Goal: Information Seeking & Learning: Learn about a topic

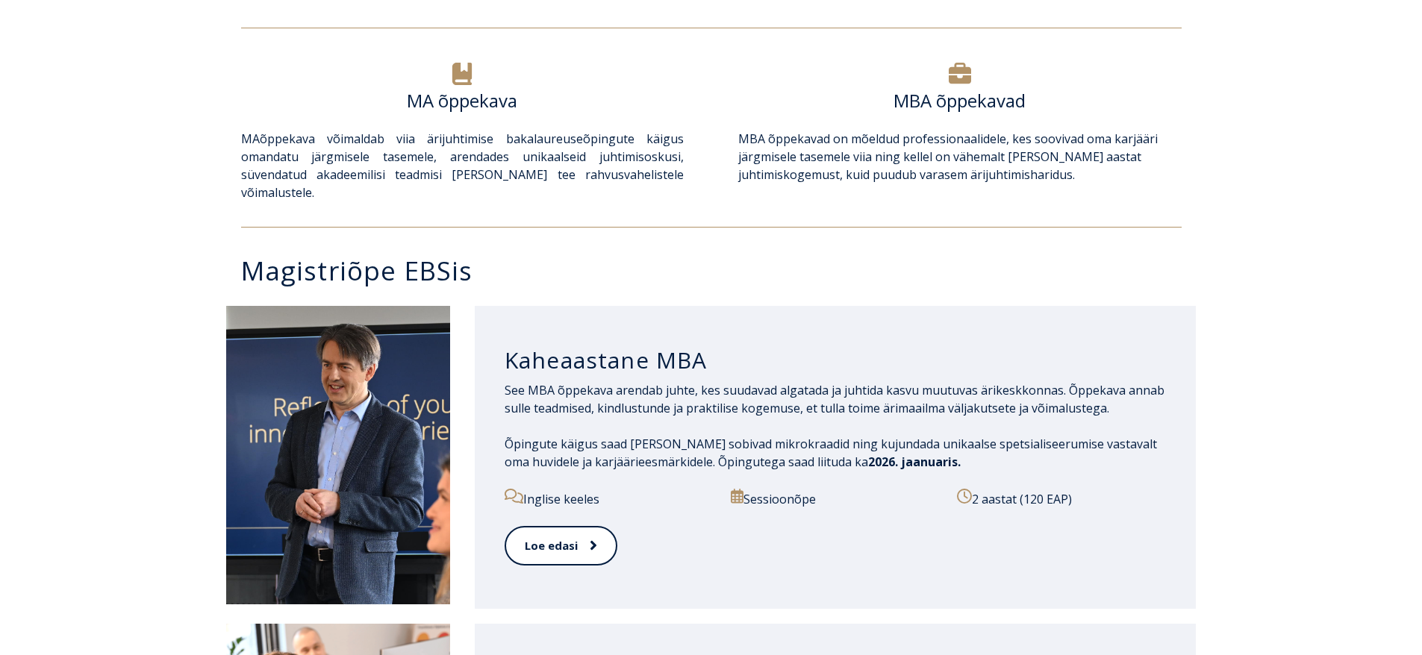
scroll to position [523, 0]
drag, startPoint x: 305, startPoint y: 147, endPoint x: 569, endPoint y: 134, distance: 263.9
click at [569, 134] on p "MA õppekava võimaldab viia ärijuhtimise bakalaureuseõpingute käigus omandatu jä…" at bounding box center [462, 165] width 443 height 72
click at [569, 134] on span "MA õppekava võimaldab viia ärijuhtimise bakalaureuseõpingute käigus omandatu jä…" at bounding box center [462, 165] width 443 height 70
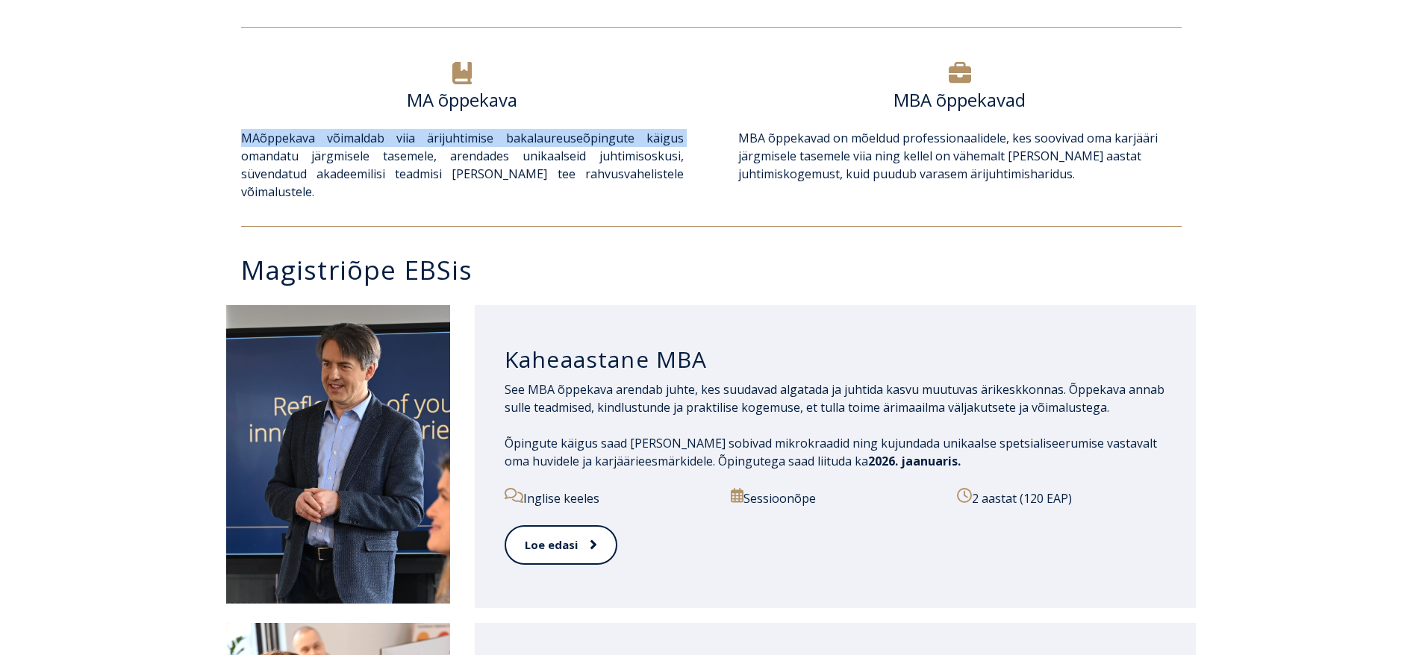
drag, startPoint x: 684, startPoint y: 143, endPoint x: 590, endPoint y: 113, distance: 98.7
click at [597, 110] on div "MA õppekava MA õppekava võimaldab viia ärijuhtimise bakalaureuseõpingute käigus…" at bounding box center [462, 137] width 473 height 161
drag, startPoint x: 524, startPoint y: 173, endPoint x: 517, endPoint y: 174, distance: 7.5
click at [519, 173] on span "MA õppekava võimaldab viia ärijuhtimise bakalaureuseõpingute käigus omandatu jä…" at bounding box center [462, 165] width 443 height 70
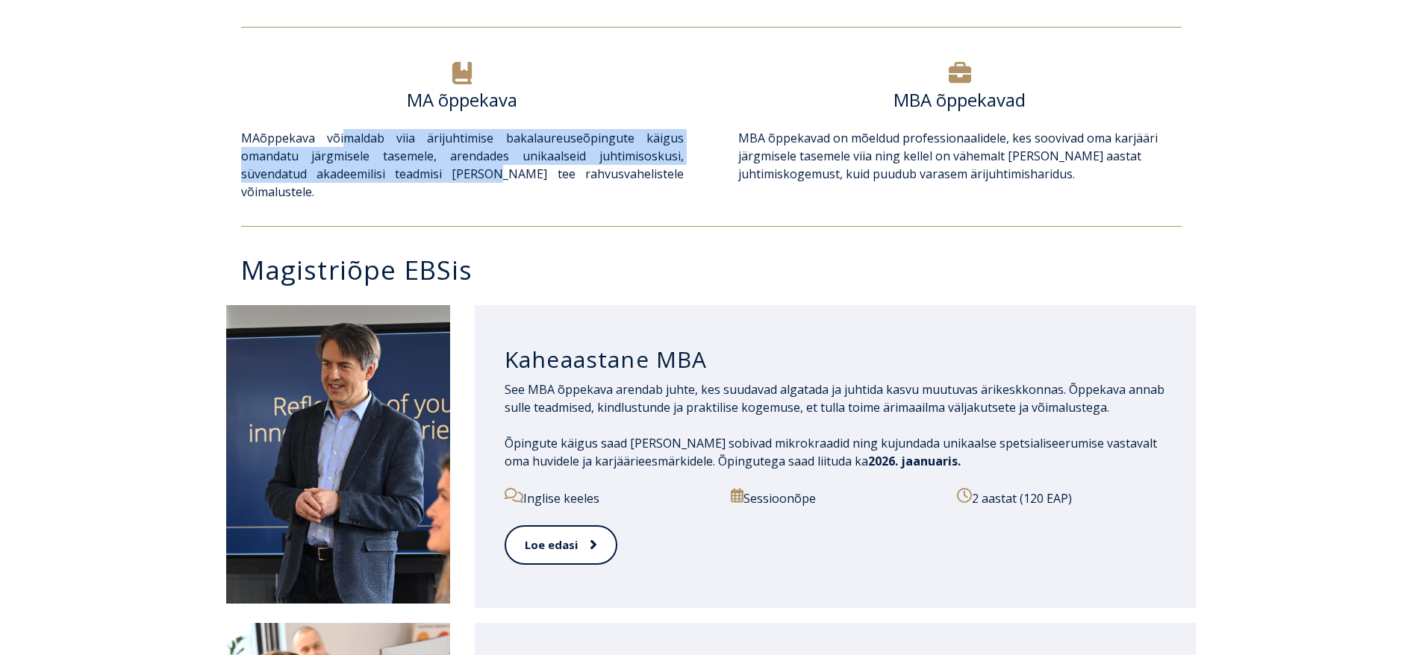
drag, startPoint x: 464, startPoint y: 188, endPoint x: 346, endPoint y: 135, distance: 130.0
click at [346, 135] on div "MA õppekava võimaldab viia ärijuhtimise bakalaureuseõpingute käigus omandatu jä…" at bounding box center [462, 174] width 443 height 90
click at [346, 135] on span "MA õppekava võimaldab viia ärijuhtimise bakalaureuseõpingute käigus omandatu jä…" at bounding box center [462, 165] width 443 height 70
drag, startPoint x: 432, startPoint y: 174, endPoint x: 629, endPoint y: 133, distance: 200.6
click at [523, 117] on div "MA õppekava MA õppekava võimaldab viia ärijuhtimise bakalaureuseõpingute käigus…" at bounding box center [462, 137] width 473 height 161
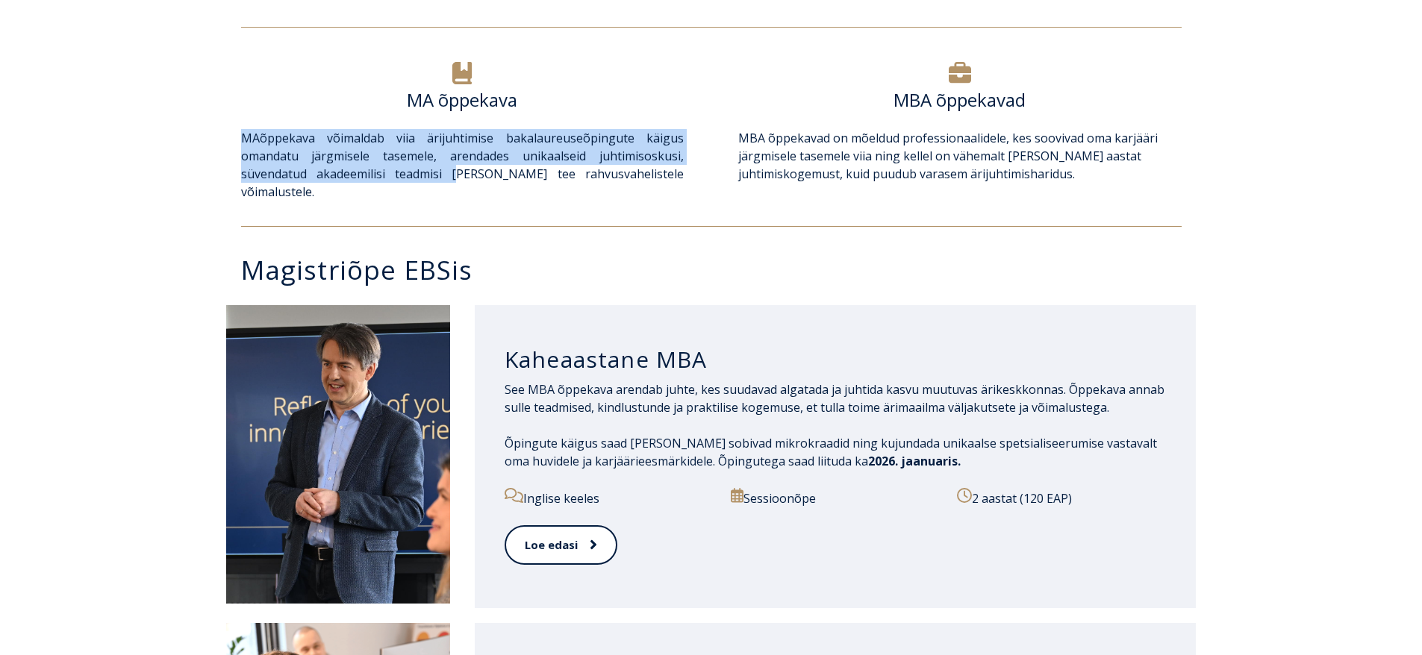
click at [673, 151] on span "MA õppekava võimaldab viia ärijuhtimise bakalaureuseõpingute käigus omandatu jä…" at bounding box center [462, 165] width 443 height 70
drag, startPoint x: 696, startPoint y: 185, endPoint x: 523, endPoint y: 119, distance: 185.2
click at [523, 119] on div "MA õppekava MA õppekava võimaldab viia ärijuhtimise bakalaureuseõpingute käigus…" at bounding box center [462, 137] width 473 height 161
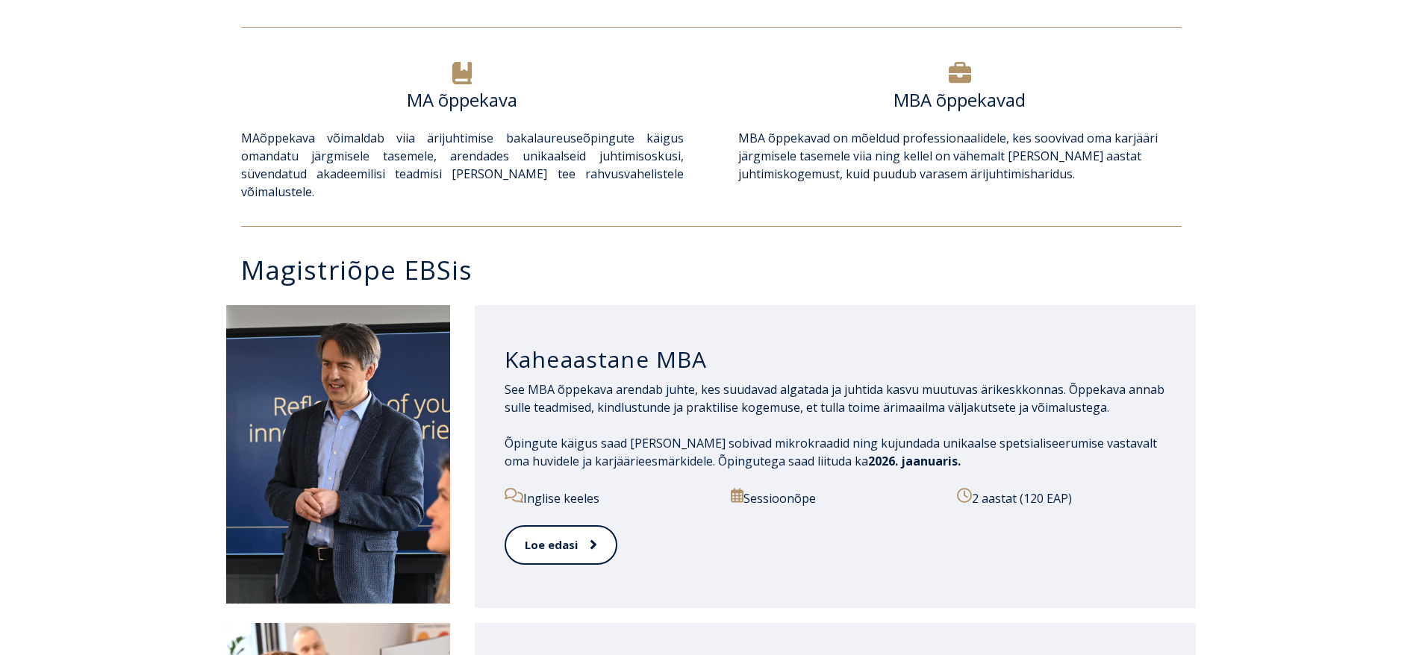
click at [691, 242] on div "Magistriõpe EBSis" at bounding box center [711, 270] width 1422 height 56
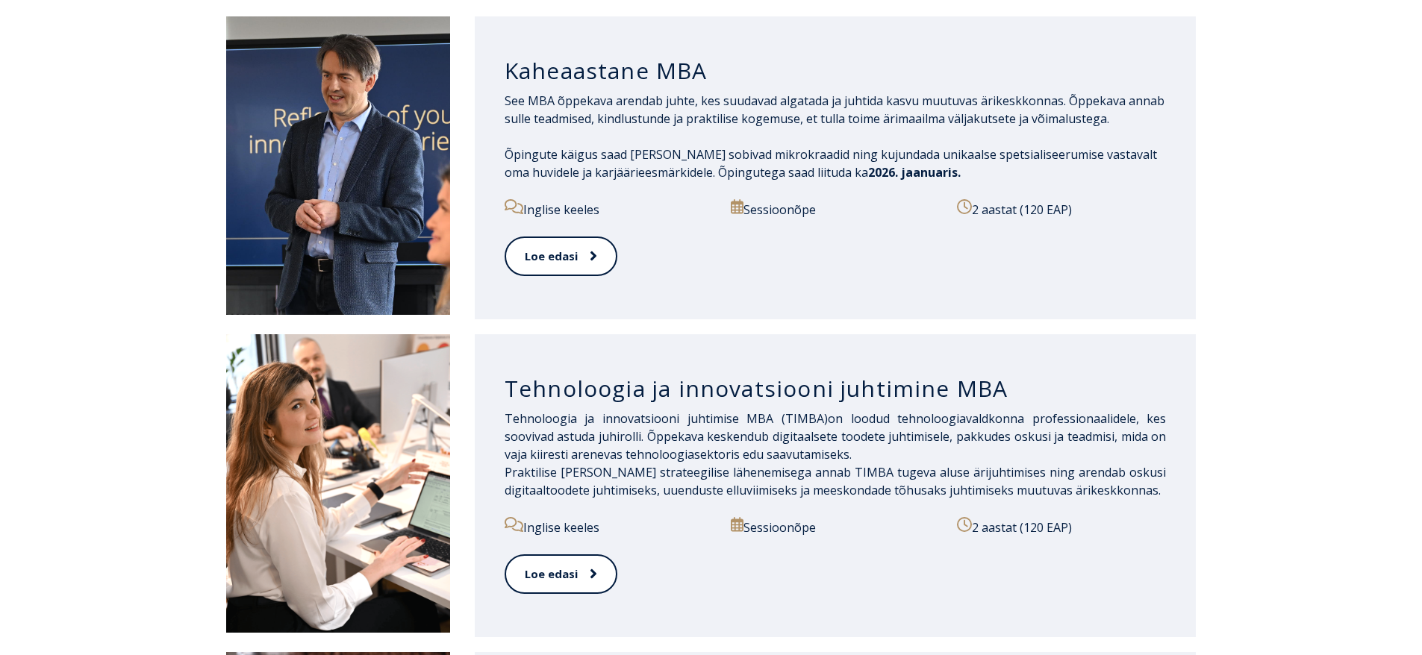
scroll to position [672, 0]
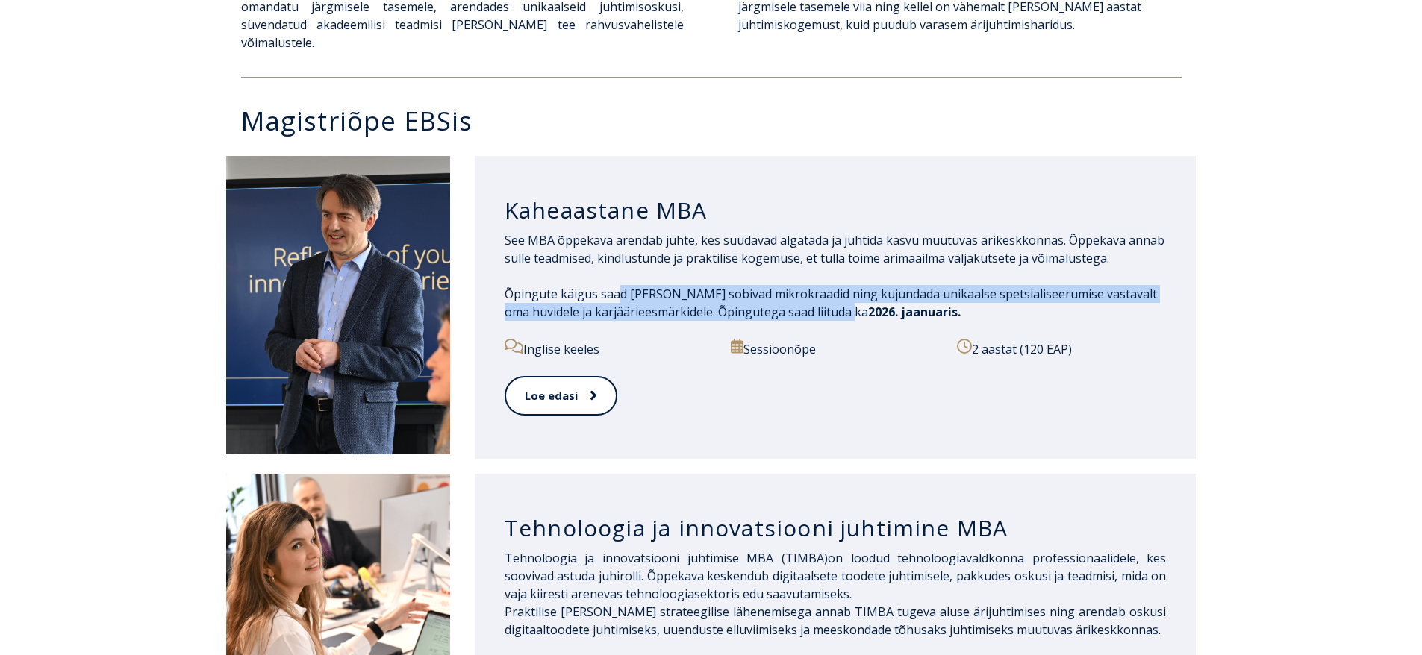
drag, startPoint x: 752, startPoint y: 318, endPoint x: 623, endPoint y: 270, distance: 137.7
click at [608, 279] on div "See MBA õppekava arendab juhte, kes suudavad algatada ja juhtida kasvu muutuvas…" at bounding box center [836, 285] width 662 height 108
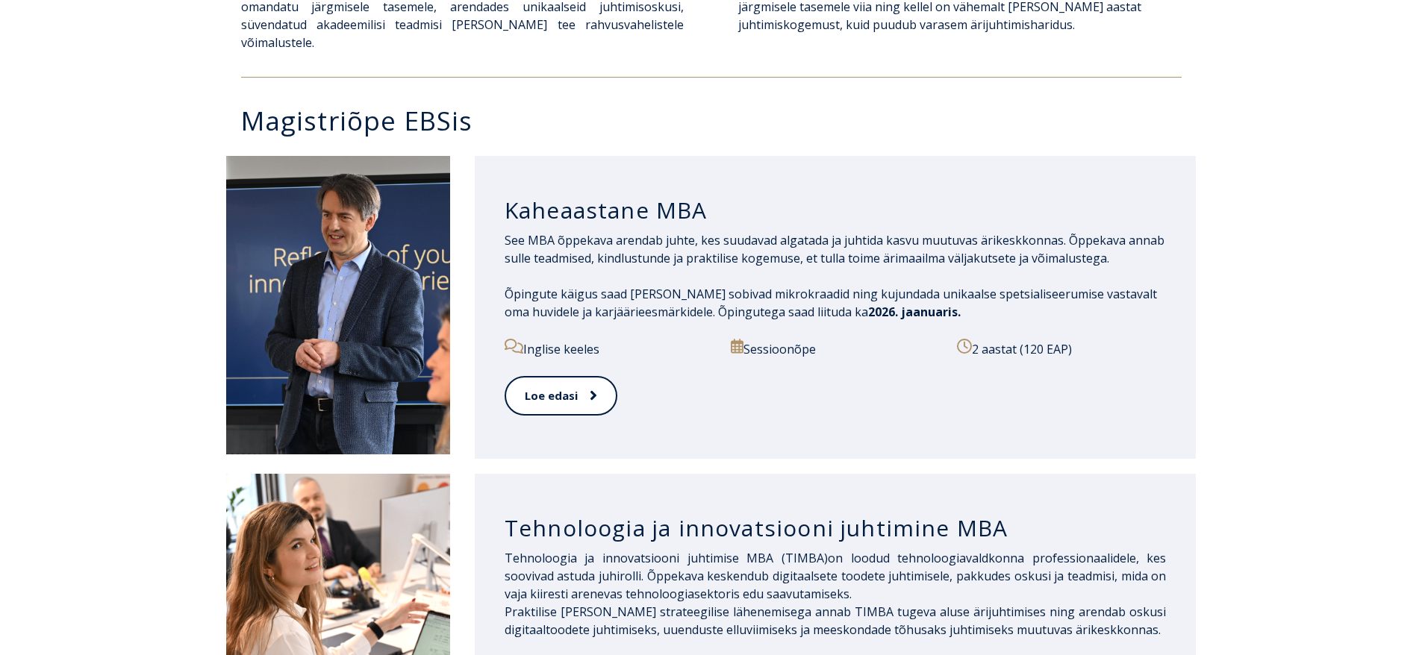
click at [1213, 293] on div "Kaheaastane MBA See MBA õppekava arendab juhte, kes suudavad algatada ja juhtid…" at bounding box center [711, 308] width 1422 height 318
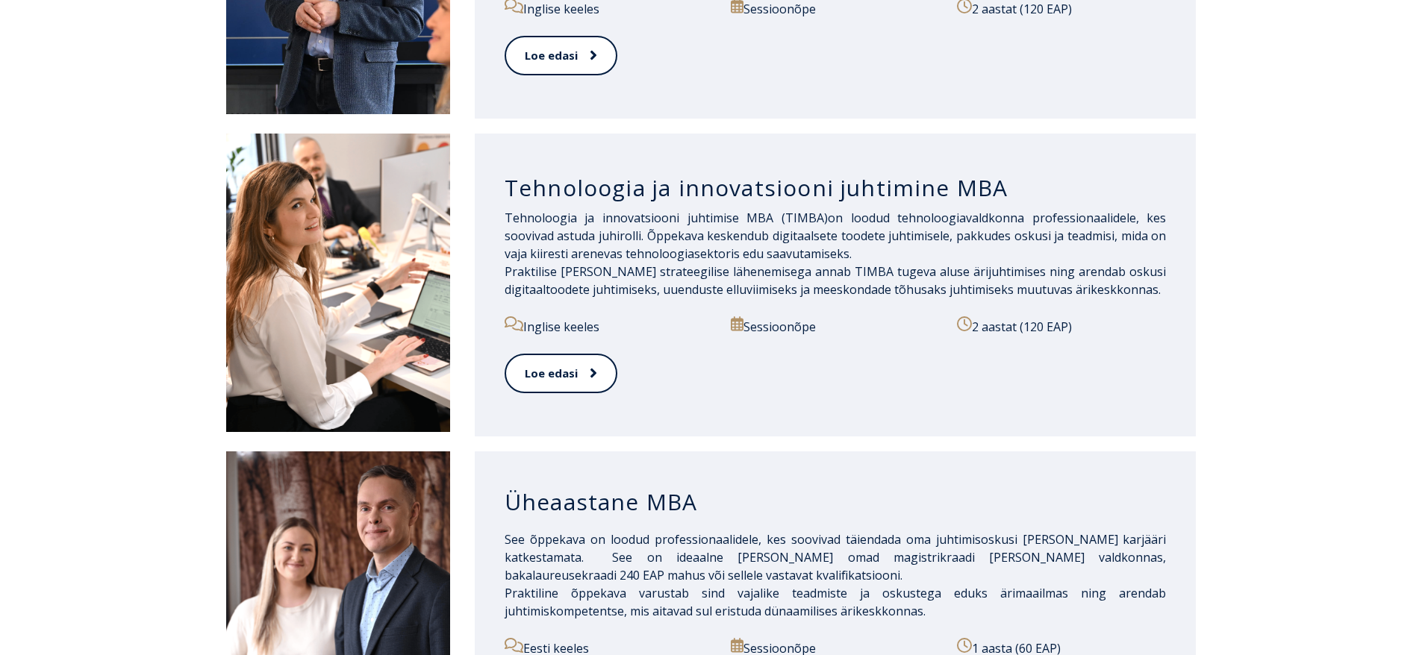
scroll to position [1045, 0]
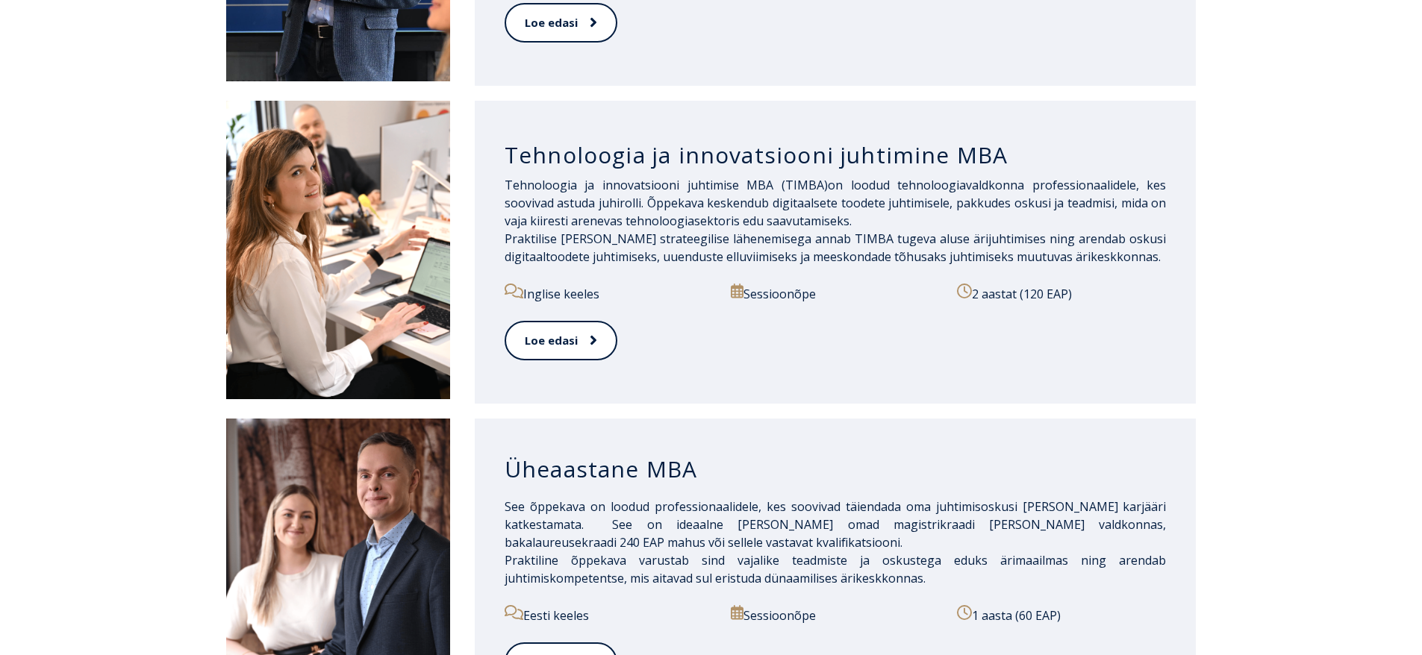
drag, startPoint x: 626, startPoint y: 278, endPoint x: 414, endPoint y: 176, distance: 234.7
click at [414, 177] on div "Tehnoloogia ja innovatsiooni juhtimine MBA Tehnoloogia ja innovatsiooni juhtimi…" at bounding box center [711, 252] width 971 height 303
drag, startPoint x: 912, startPoint y: 261, endPoint x: 806, endPoint y: 362, distance: 146.8
click at [912, 262] on div "Tehnoloogia ja innovatsiooni juhtimise MBA (TIMBA) on loodud tehnoloogiavaldkon…" at bounding box center [836, 230] width 662 height 108
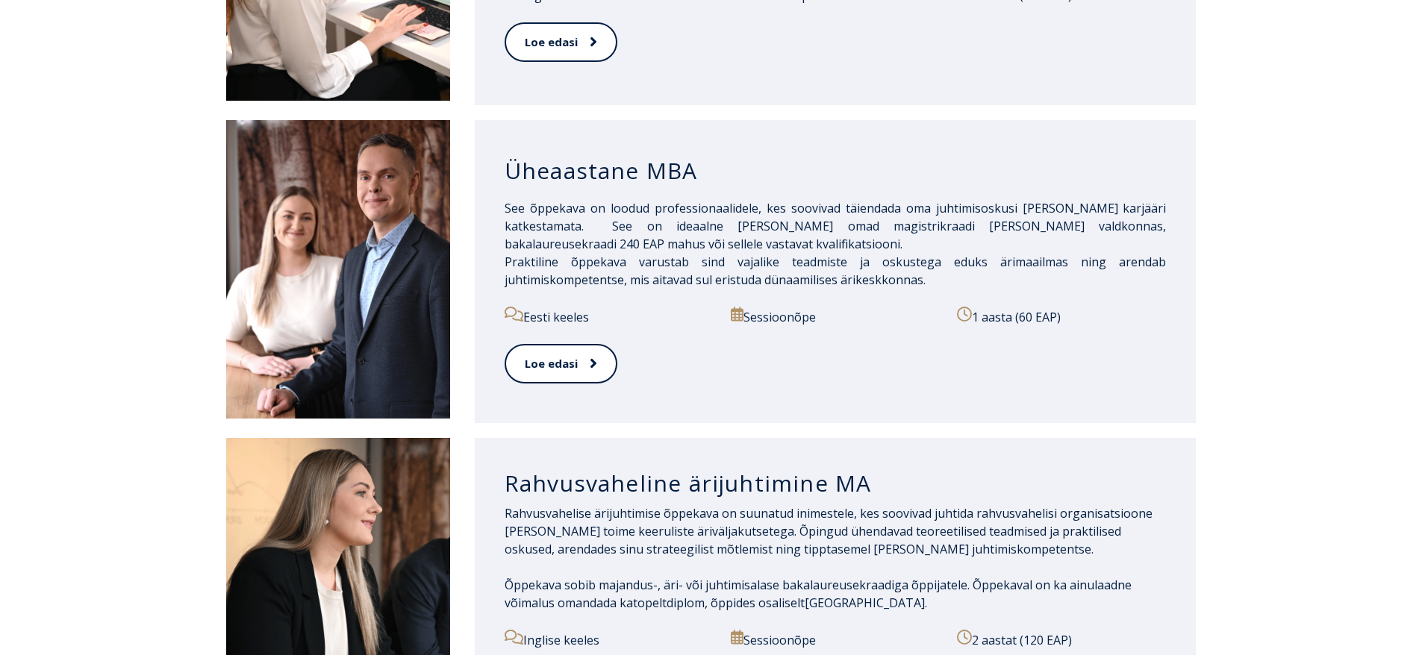
scroll to position [1418, 0]
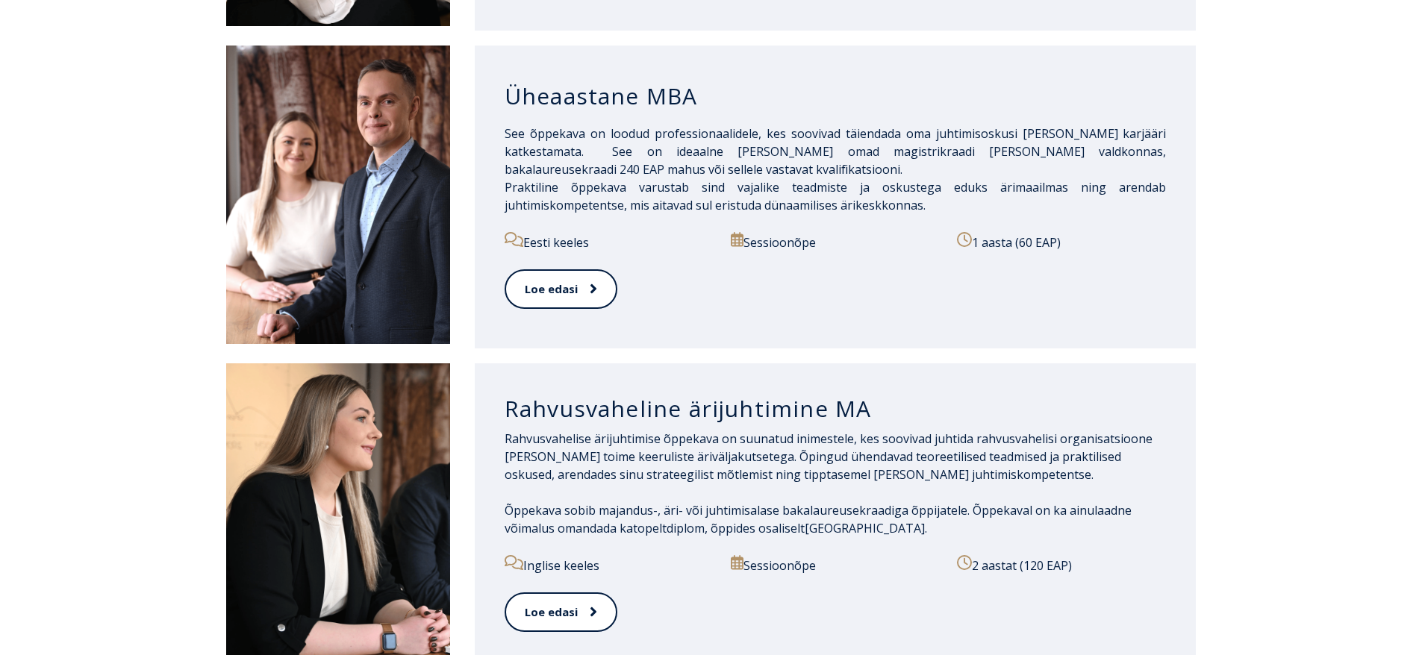
drag, startPoint x: 692, startPoint y: 254, endPoint x: 611, endPoint y: 157, distance: 126.7
click at [632, 178] on div "Üheaastane MBA See õppekava on loodud professionaalidele, kes soovivad täiendad…" at bounding box center [836, 197] width 722 height 303
drag, startPoint x: 576, startPoint y: 133, endPoint x: 564, endPoint y: 139, distance: 14.0
click at [571, 135] on span "See õppekava on loodud professionaalidele, kes soovivad täiendada oma juhtimiso…" at bounding box center [836, 151] width 662 height 52
drag, startPoint x: 984, startPoint y: 250, endPoint x: 996, endPoint y: 194, distance: 57.3
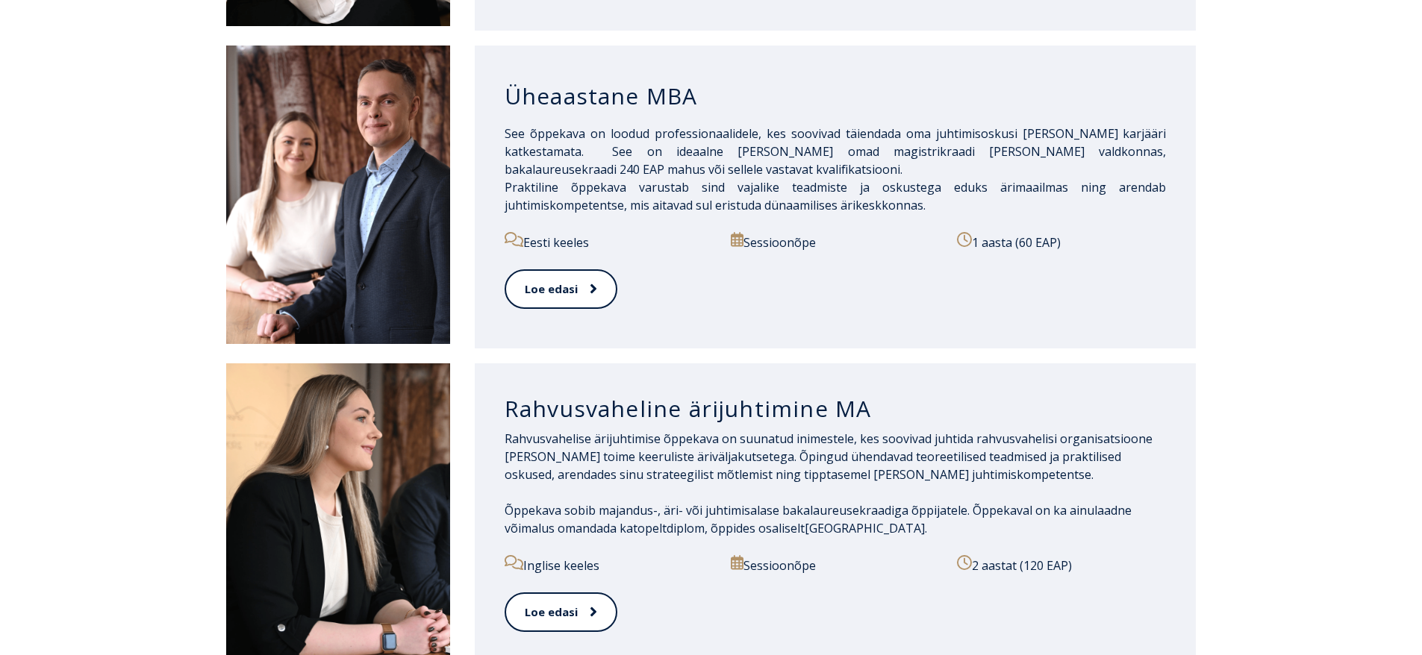
click at [995, 193] on div "Üheaastane MBA See õppekava on loodud professionaalidele, kes soovivad täiendad…" at bounding box center [836, 197] width 722 height 303
click at [1060, 270] on div "Loe edasi" at bounding box center [836, 298] width 662 height 57
drag, startPoint x: 1061, startPoint y: 264, endPoint x: 1021, endPoint y: 203, distance: 72.3
click at [1021, 203] on div "Üheaastane MBA See õppekava on loodud professionaalidele, kes soovivad täiendad…" at bounding box center [836, 197] width 722 height 303
click at [1000, 206] on div "See õppekava on loodud professionaalidele, kes soovivad täiendada oma juhtimiso…" at bounding box center [836, 179] width 662 height 108
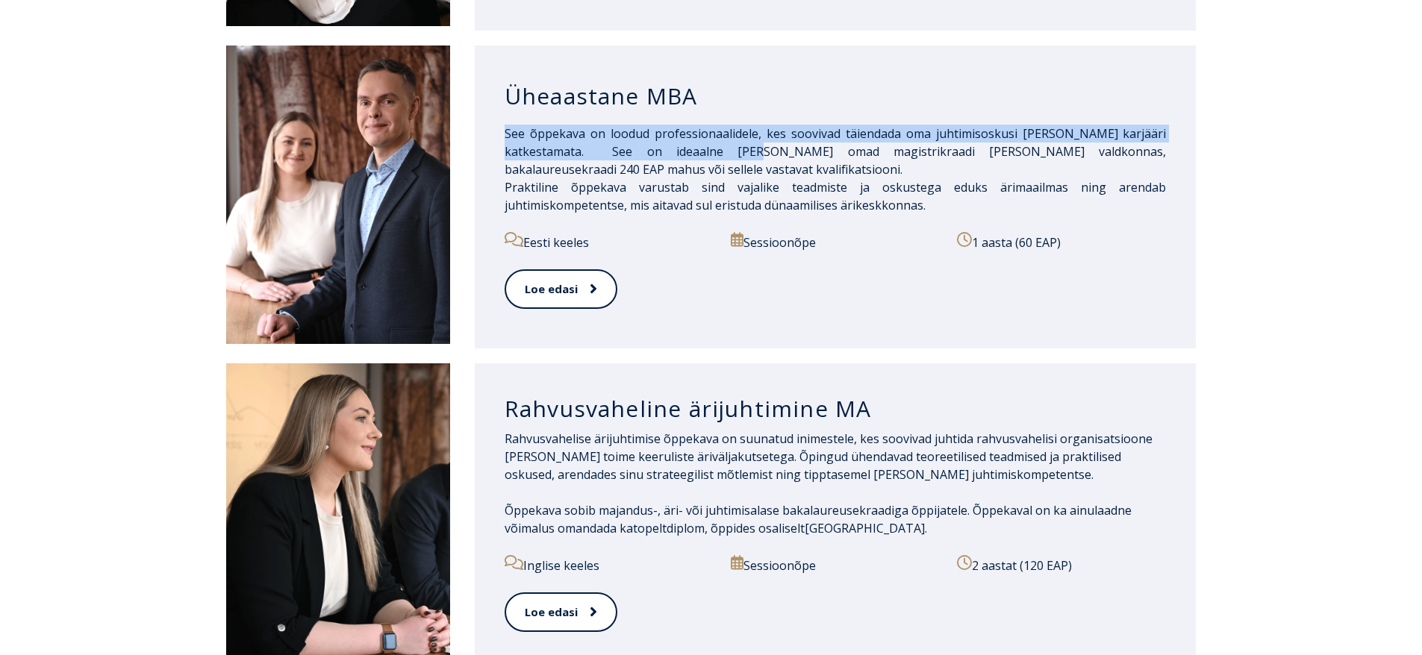
drag, startPoint x: 753, startPoint y: 129, endPoint x: 713, endPoint y: 82, distance: 61.9
click at [713, 82] on div "Üheaastane MBA See õppekava on loodud professionaalidele, kes soovivad täiendad…" at bounding box center [836, 197] width 722 height 303
click at [955, 155] on p "See õppekava on loodud professionaalidele, kes soovivad täiendada oma juhtimiso…" at bounding box center [836, 170] width 662 height 90
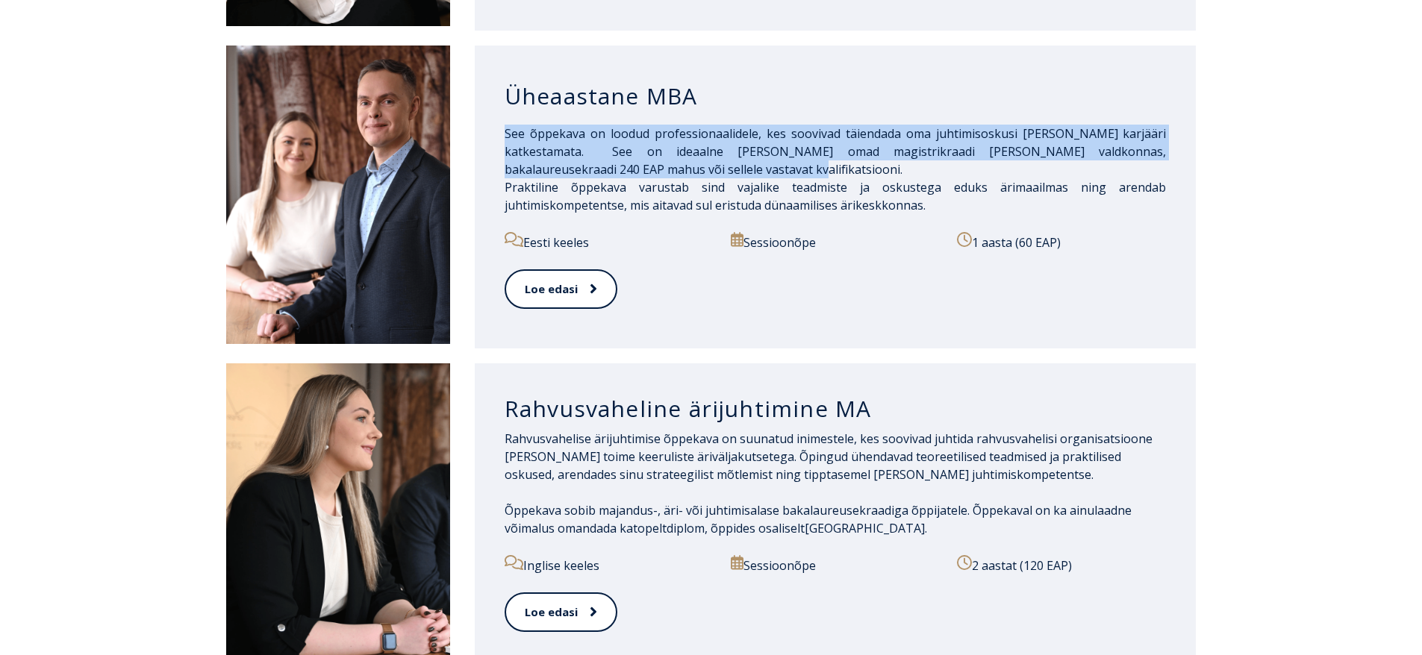
drag, startPoint x: 988, startPoint y: 158, endPoint x: 944, endPoint y: 99, distance: 74.7
click at [944, 99] on div "Üheaastane MBA See õppekava on loodud professionaalidele, kes soovivad täiendad…" at bounding box center [836, 197] width 722 height 303
click at [944, 99] on div "Üheaastane MBA" at bounding box center [836, 96] width 662 height 58
drag, startPoint x: 1024, startPoint y: 131, endPoint x: 993, endPoint y: 99, distance: 44.4
click at [993, 99] on div "Üheaastane MBA See õppekava on loodud professionaalidele, kes soovivad täiendad…" at bounding box center [836, 197] width 722 height 303
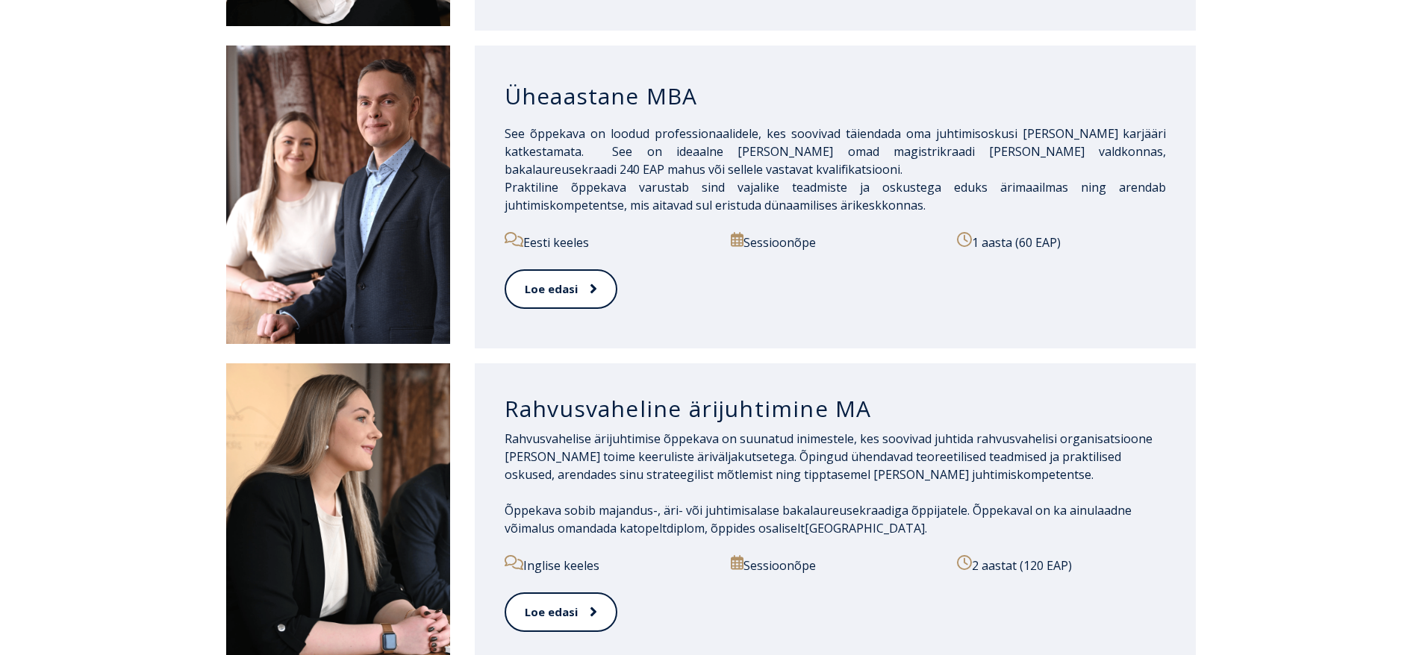
click at [1106, 179] on span "Praktiline õppekava varustab sind vajalike teadmiste ja oskustega eduks ärimaai…" at bounding box center [836, 196] width 662 height 34
drag, startPoint x: 1068, startPoint y: 181, endPoint x: 660, endPoint y: 146, distance: 409.9
click at [667, 145] on p "See õppekava on loodud professionaalidele, kes soovivad täiendada oma juhtimiso…" at bounding box center [836, 170] width 662 height 90
click at [529, 179] on span "Praktiline õppekava varustab sind vajalike teadmiste ja oskustega eduks ärimaai…" at bounding box center [836, 196] width 662 height 34
drag, startPoint x: 517, startPoint y: 161, endPoint x: 502, endPoint y: 129, distance: 34.7
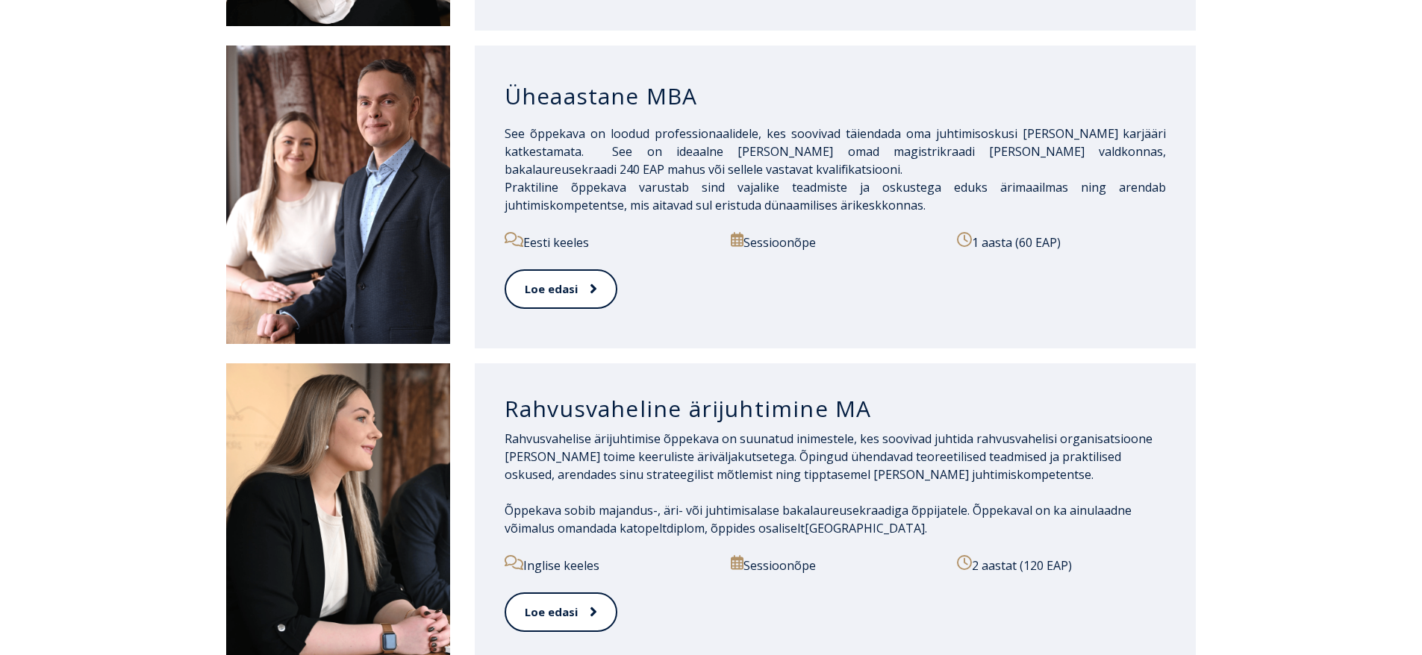
click at [508, 146] on p "See õppekava on loodud professionaalidele, kes soovivad täiendada oma juhtimiso…" at bounding box center [836, 170] width 662 height 90
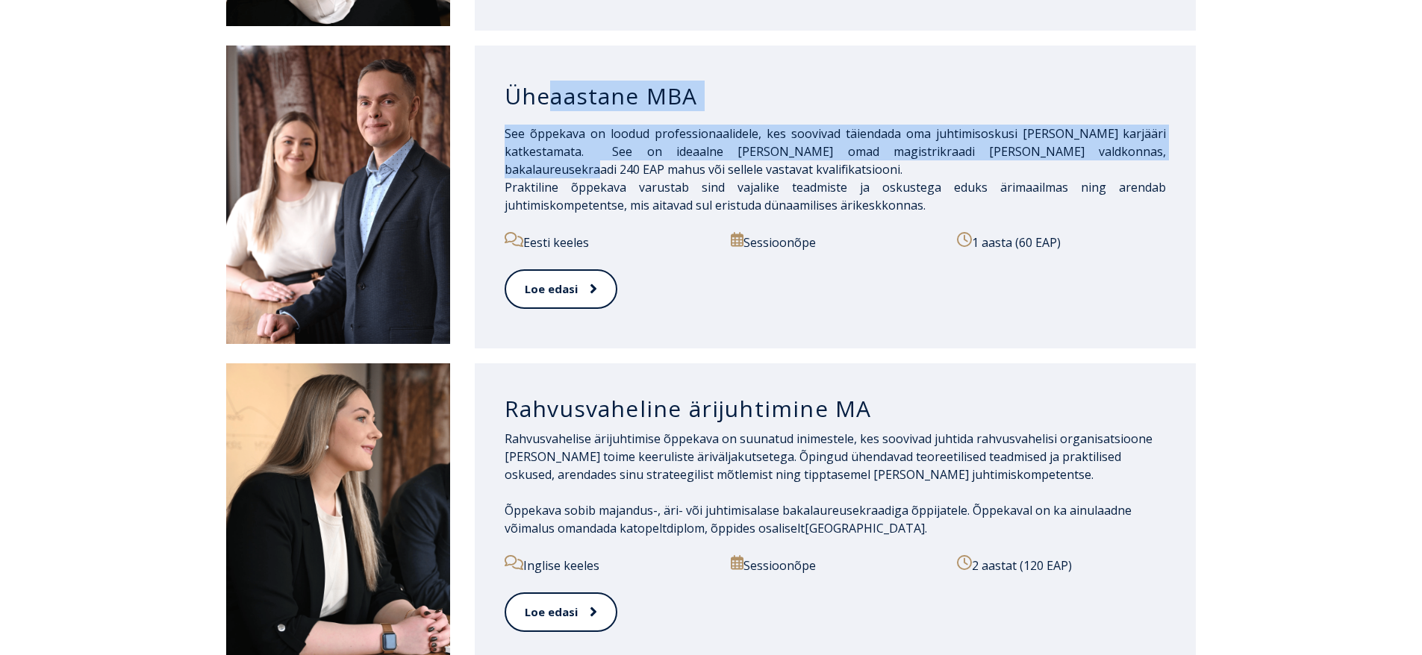
drag, startPoint x: 533, startPoint y: 155, endPoint x: 574, endPoint y: 143, distance: 42.6
click at [546, 102] on div "Üheaastane MBA See õppekava on loodud professionaalidele, kes soovivad täiendad…" at bounding box center [836, 197] width 722 height 303
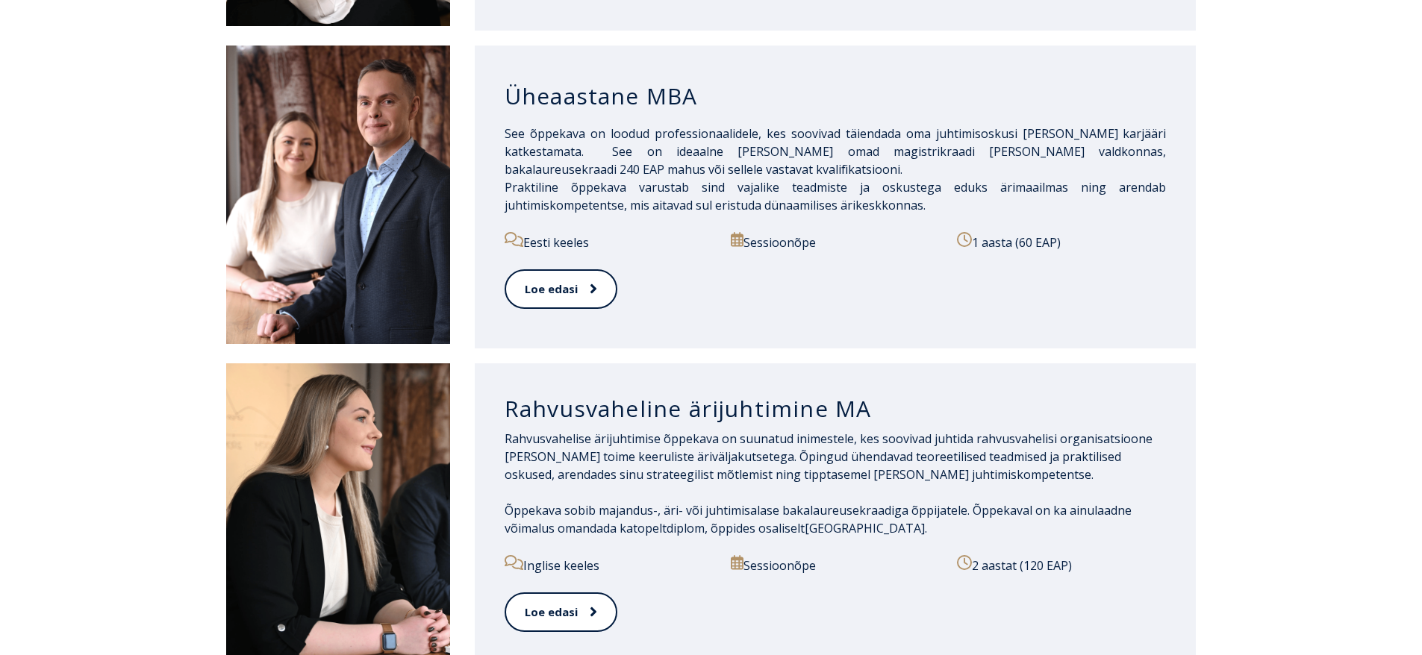
click at [583, 153] on span "See õppekava on loodud professionaalidele, kes soovivad täiendada oma juhtimiso…" at bounding box center [836, 151] width 662 height 52
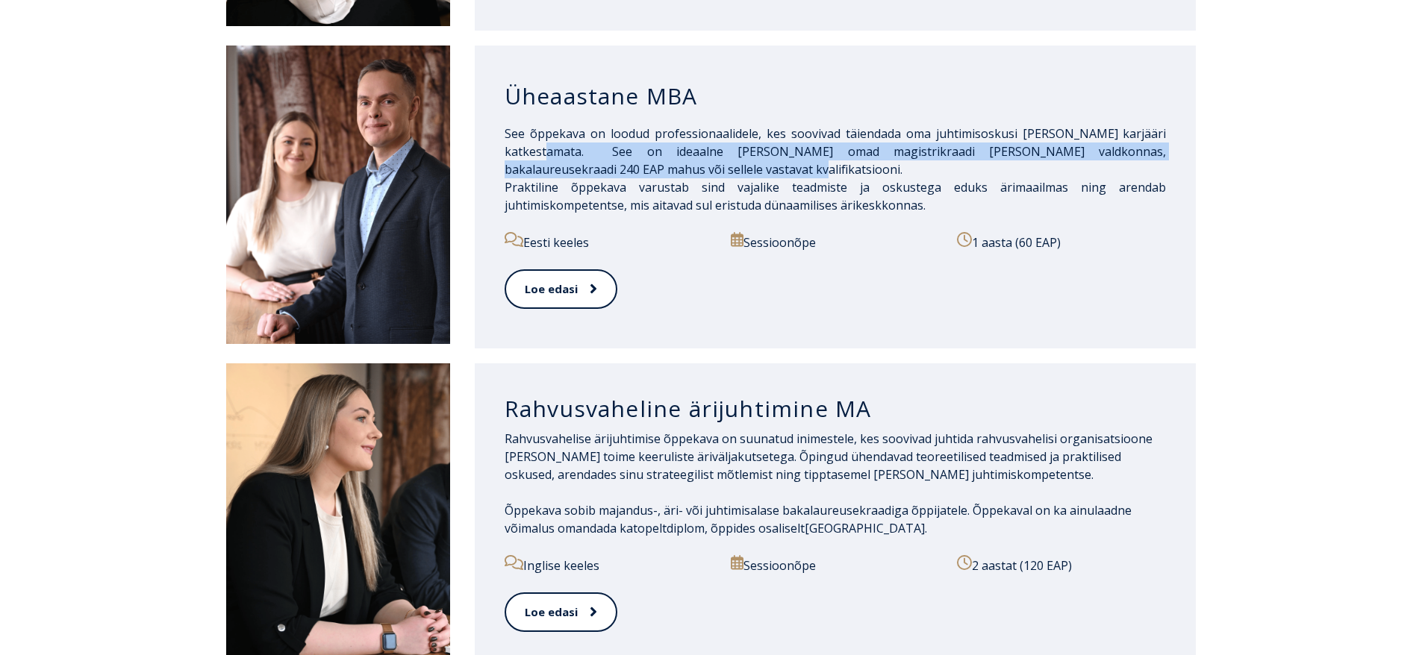
drag, startPoint x: 644, startPoint y: 134, endPoint x: 749, endPoint y: 151, distance: 105.8
click at [749, 151] on p "See õppekava on loodud professionaalidele, kes soovivad täiendada oma juhtimiso…" at bounding box center [836, 170] width 662 height 90
drag, startPoint x: 751, startPoint y: 155, endPoint x: 585, endPoint y: 135, distance: 167.6
click at [585, 135] on p "See õppekava on loodud professionaalidele, kes soovivad täiendada oma juhtimiso…" at bounding box center [836, 170] width 662 height 90
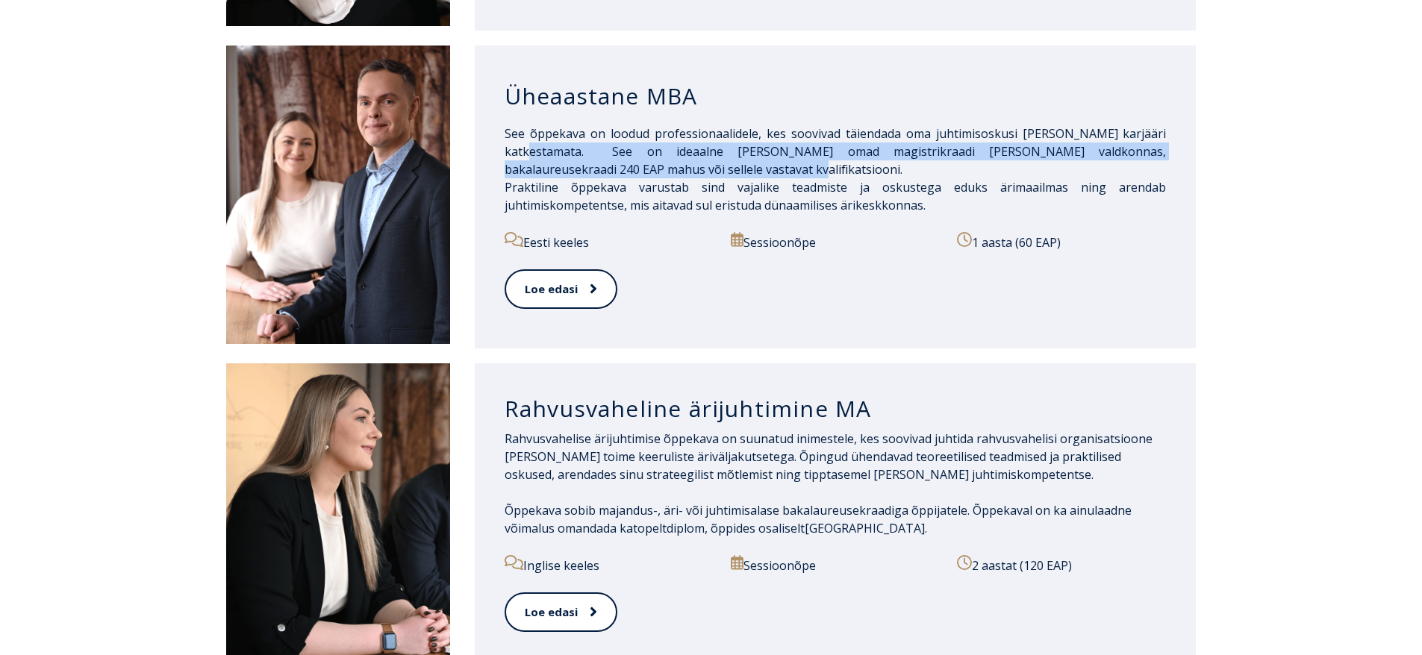
drag, startPoint x: 585, startPoint y: 135, endPoint x: 623, endPoint y: 132, distance: 37.4
click at [587, 135] on span "See õppekava on loodud professionaalidele, kes soovivad täiendada oma juhtimiso…" at bounding box center [836, 151] width 662 height 52
click at [634, 133] on span "See õppekava on loodud professionaalidele, kes soovivad täiendada oma juhtimiso…" at bounding box center [836, 151] width 662 height 52
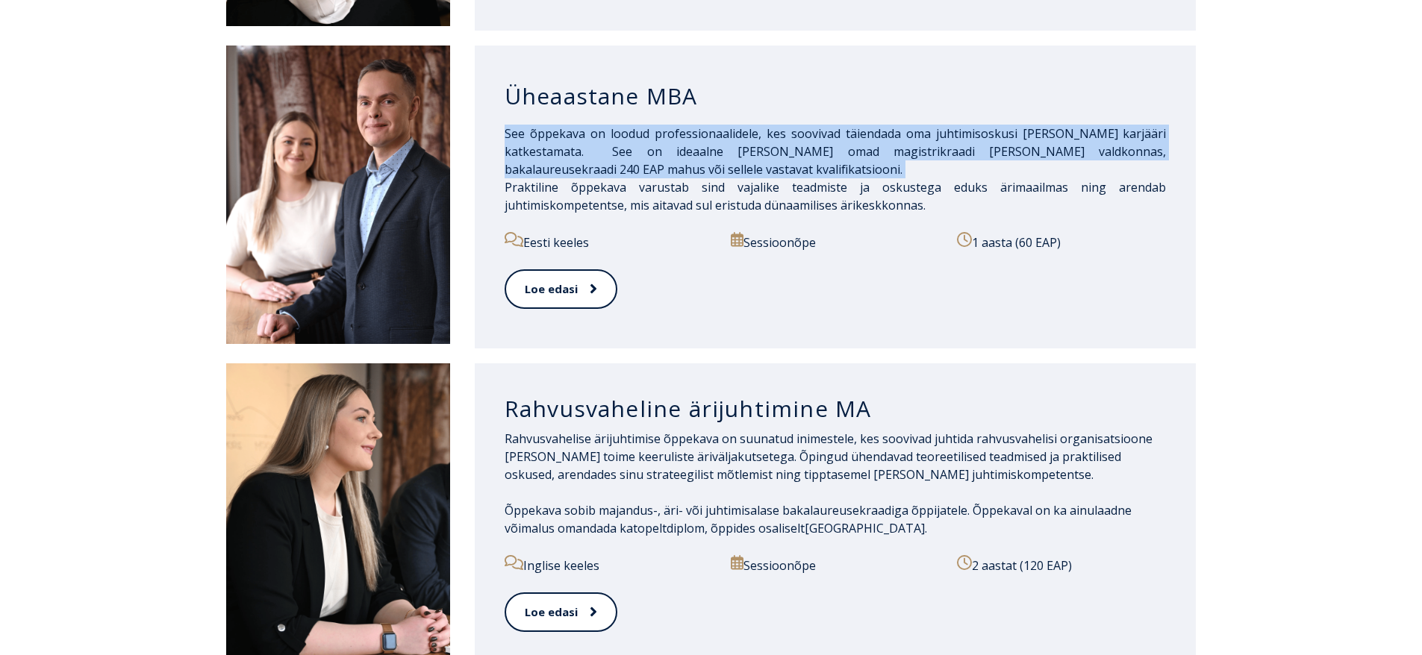
click at [632, 134] on span "See õppekava on loodud professionaalidele, kes soovivad täiendada oma juhtimiso…" at bounding box center [836, 151] width 662 height 52
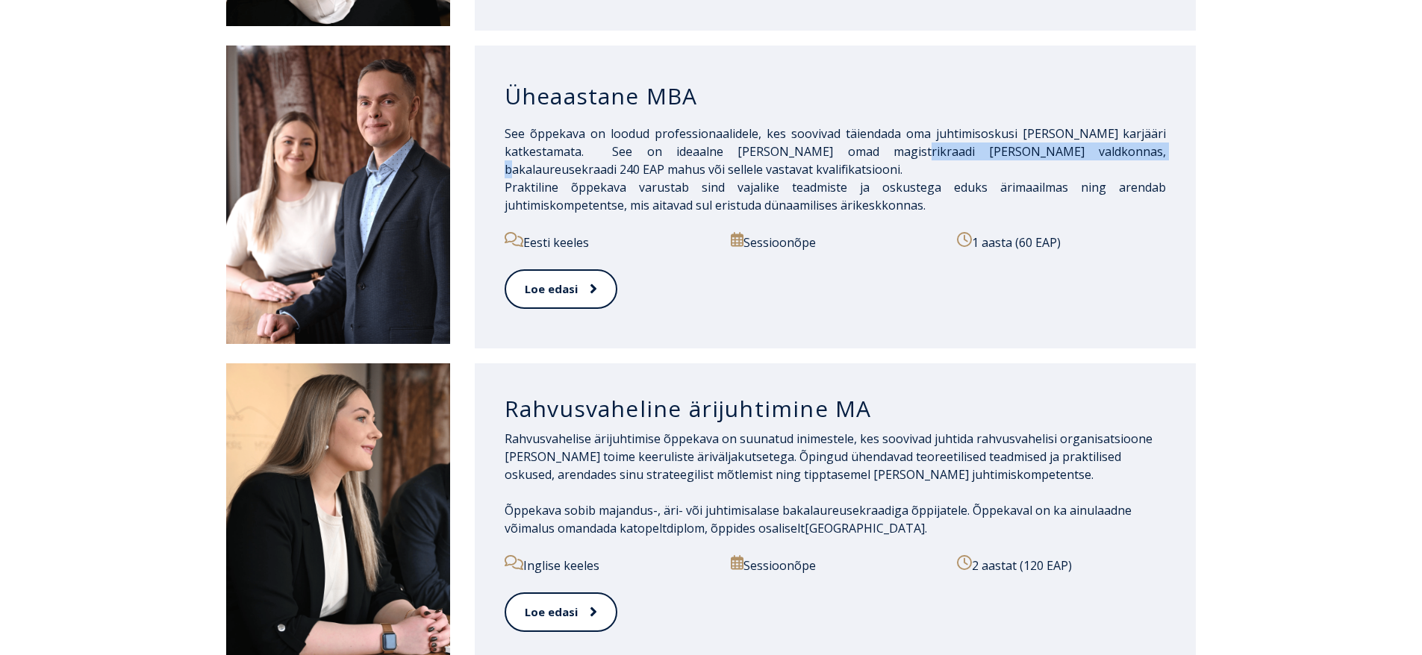
drag, startPoint x: 887, startPoint y: 139, endPoint x: 1104, endPoint y: 140, distance: 217.3
click at [1104, 140] on span "See õppekava on loodud professionaalidele, kes soovivad täiendada oma juhtimiso…" at bounding box center [836, 151] width 662 height 52
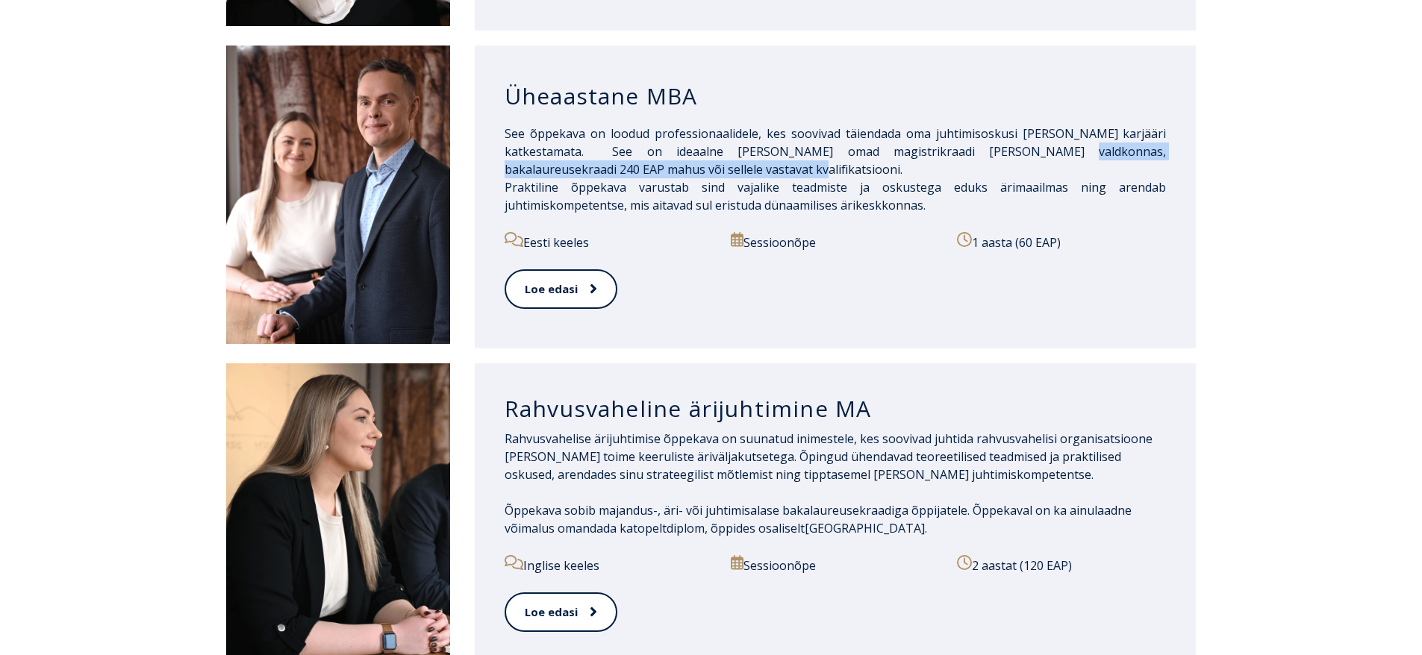
drag, startPoint x: 1095, startPoint y: 150, endPoint x: 1028, endPoint y: 128, distance: 70.8
click at [1028, 128] on p "See õppekava on loodud professionaalidele, kes soovivad täiendada oma juhtimiso…" at bounding box center [836, 170] width 662 height 90
drag, startPoint x: 1030, startPoint y: 134, endPoint x: 1032, endPoint y: 146, distance: 12.0
click at [1030, 134] on span "See õppekava on loodud professionaalidele, kes soovivad täiendada oma juhtimiso…" at bounding box center [836, 151] width 662 height 52
click at [956, 251] on div "Eesti keeles Sessioonõpe 1 aasta (60 EAP)" at bounding box center [836, 250] width 662 height 37
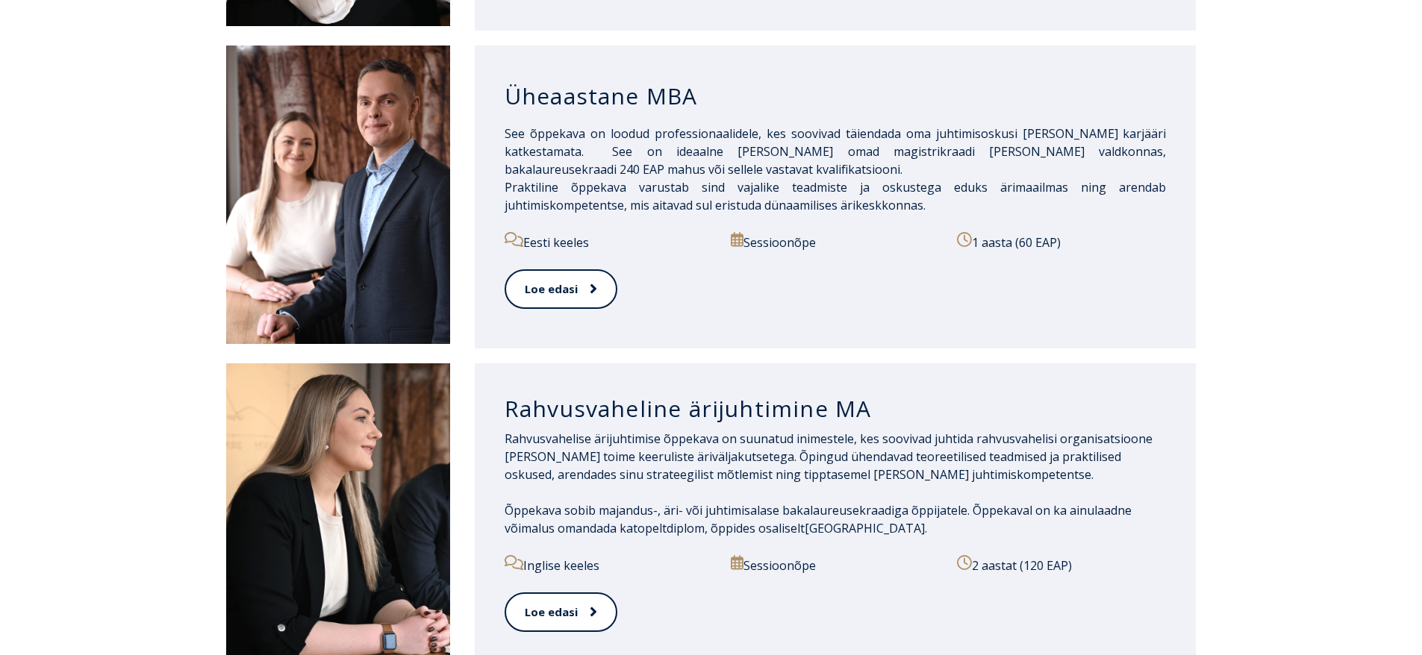
drag, startPoint x: 1018, startPoint y: 281, endPoint x: 956, endPoint y: 158, distance: 137.2
click at [956, 158] on div "Üheaastane MBA See õppekava on loodud professionaalidele, kes soovivad täiendad…" at bounding box center [836, 197] width 722 height 303
click at [956, 158] on p "See õppekava on loodud professionaalidele, kes soovivad täiendada oma juhtimiso…" at bounding box center [836, 170] width 662 height 90
drag, startPoint x: 502, startPoint y: 154, endPoint x: 543, endPoint y: 154, distance: 40.3
click at [543, 154] on div "Üheaastane MBA See õppekava on loodud professionaalidele, kes soovivad täiendad…" at bounding box center [836, 197] width 722 height 303
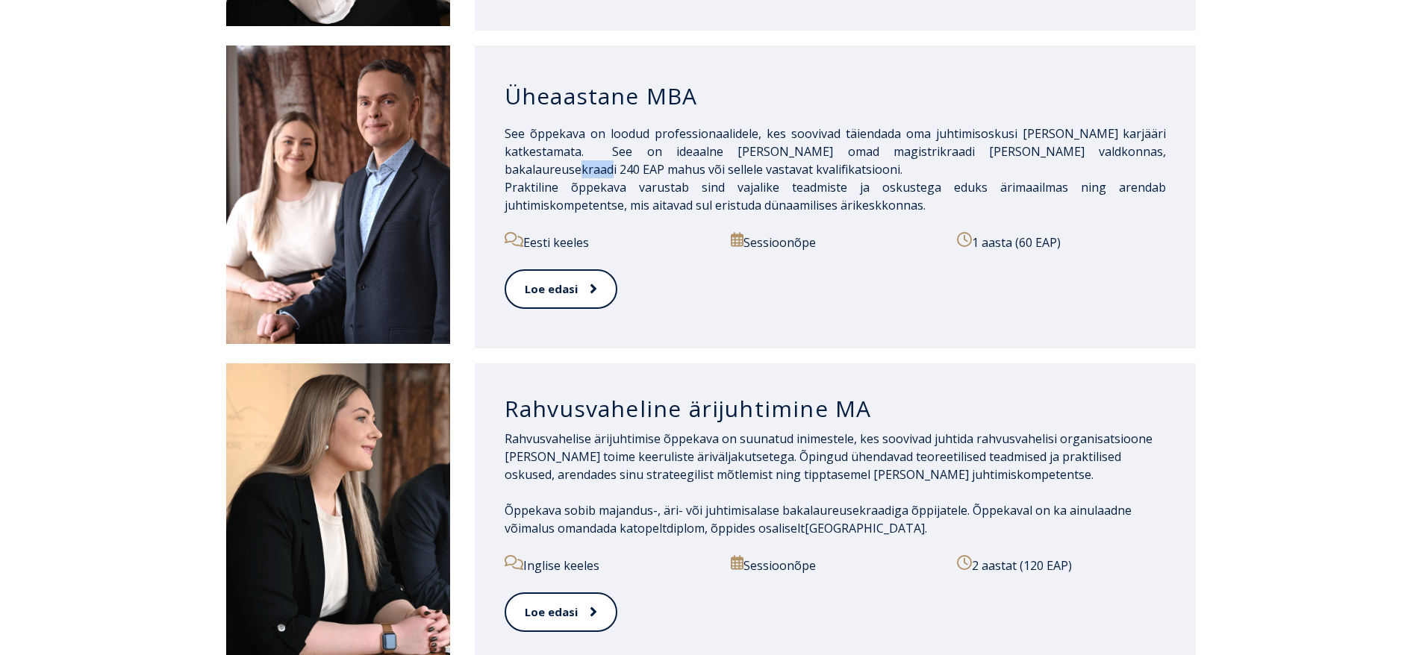
click at [543, 154] on span "See õppekava on loodud professionaalidele, kes soovivad täiendada oma juhtimiso…" at bounding box center [836, 151] width 662 height 52
drag, startPoint x: 543, startPoint y: 154, endPoint x: 505, endPoint y: 149, distance: 37.6
click at [505, 149] on span "See õppekava on loodud professionaalidele, kes soovivad täiendada oma juhtimiso…" at bounding box center [836, 151] width 662 height 52
drag, startPoint x: 505, startPoint y: 149, endPoint x: 540, endPoint y: 153, distance: 34.5
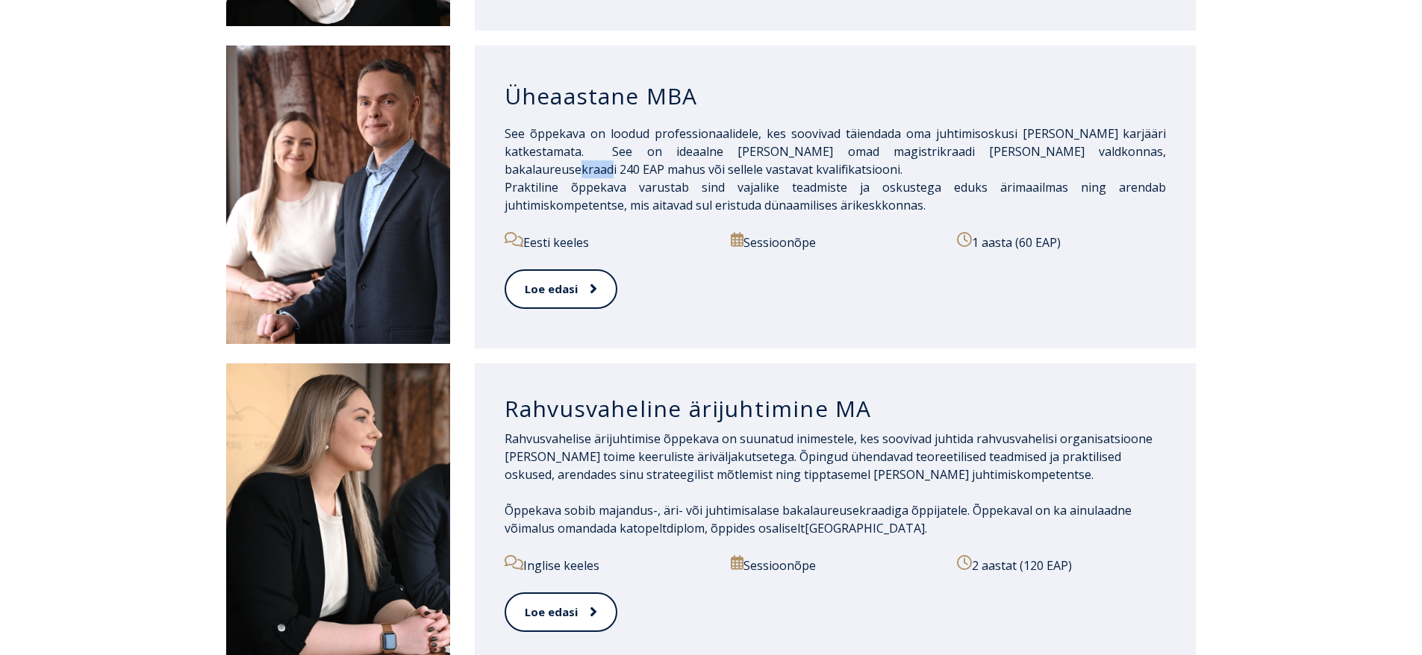
click at [540, 153] on span "See õppekava on loodud professionaalidele, kes soovivad täiendada oma juhtimiso…" at bounding box center [836, 151] width 662 height 52
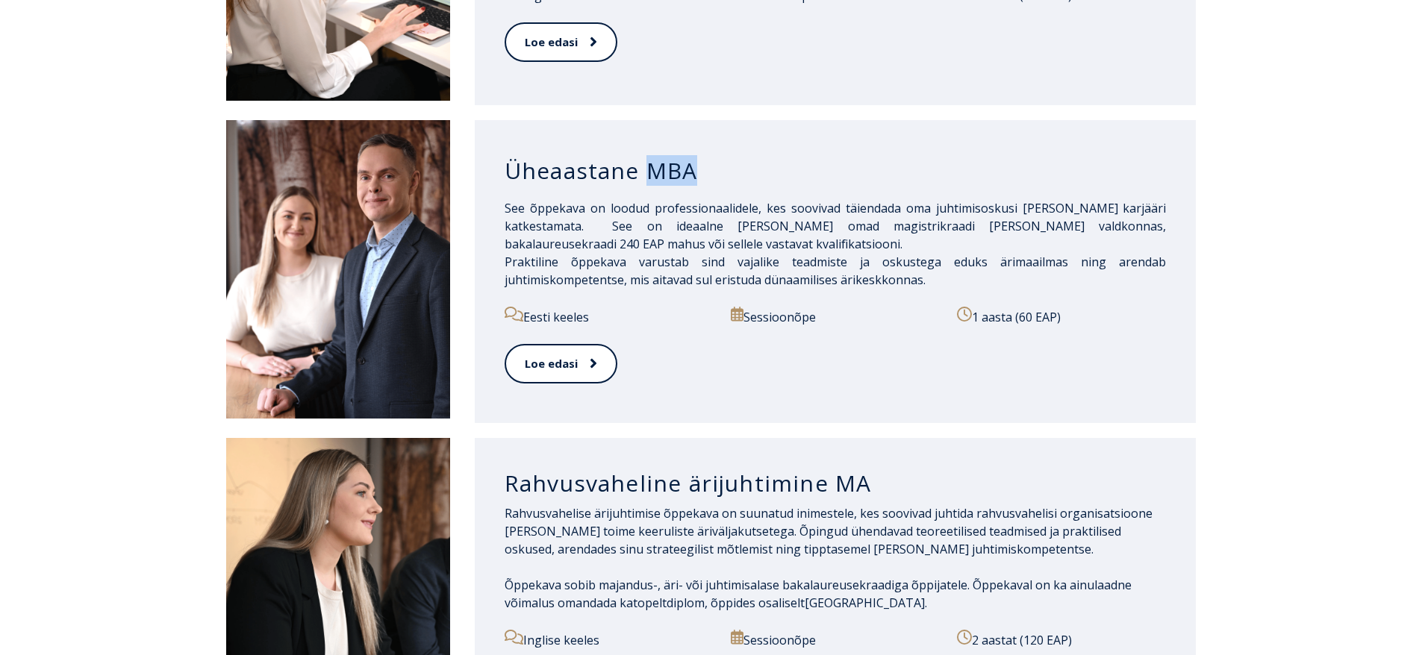
drag, startPoint x: 654, startPoint y: 152, endPoint x: 701, endPoint y: 153, distance: 47.0
click at [701, 157] on h3 "Üheaastane MBA" at bounding box center [836, 171] width 662 height 28
drag, startPoint x: 947, startPoint y: 264, endPoint x: 465, endPoint y: 239, distance: 482.2
click at [465, 239] on div "Üheaastane MBA See õppekava on loodud professionaalidele, kes soovivad täiendad…" at bounding box center [711, 271] width 971 height 303
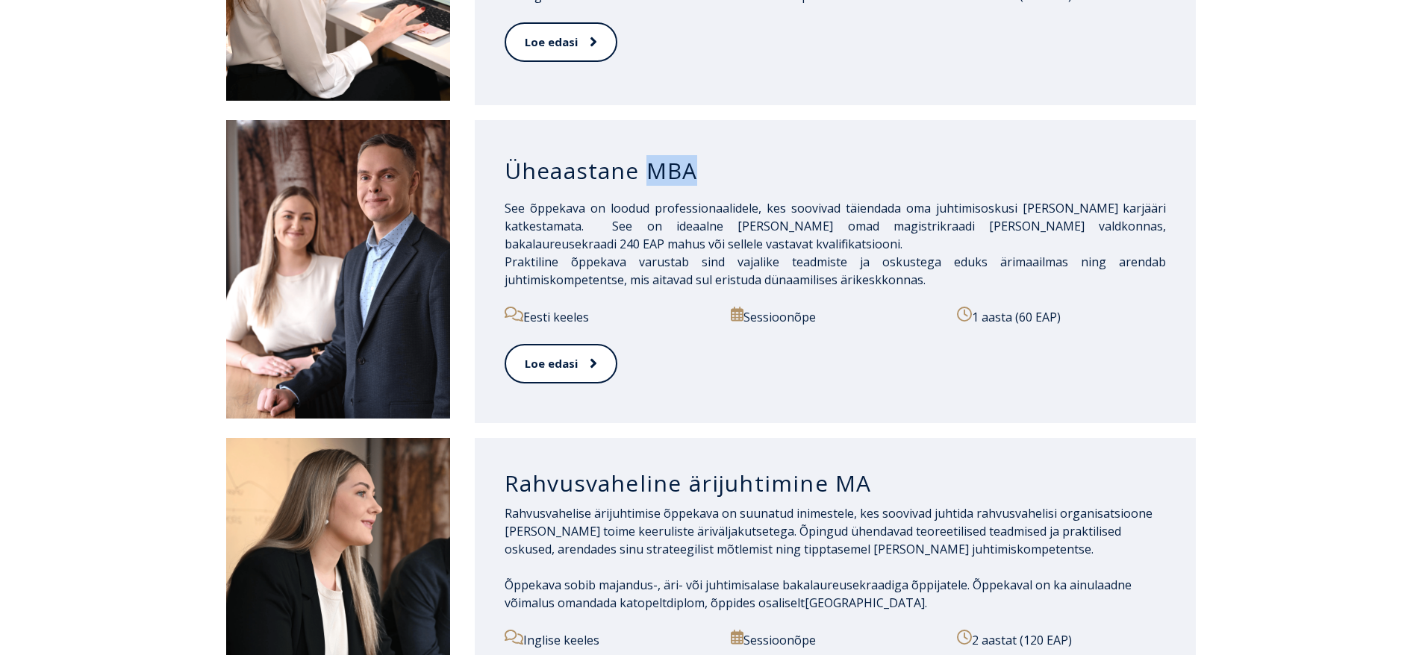
click at [638, 281] on div "See õppekava on loodud professionaalidele, kes soovivad täiendada oma juhtimiso…" at bounding box center [836, 253] width 662 height 108
drag, startPoint x: 503, startPoint y: 237, endPoint x: 957, endPoint y: 259, distance: 454.5
click at [957, 259] on div "Üheaastane MBA See õppekava on loodud professionaalidele, kes soovivad täiendad…" at bounding box center [836, 271] width 722 height 303
click at [957, 259] on p "See õppekava on loodud professionaalidele, kes soovivad täiendada oma juhtimiso…" at bounding box center [836, 244] width 662 height 90
drag, startPoint x: 959, startPoint y: 264, endPoint x: 501, endPoint y: 244, distance: 458.8
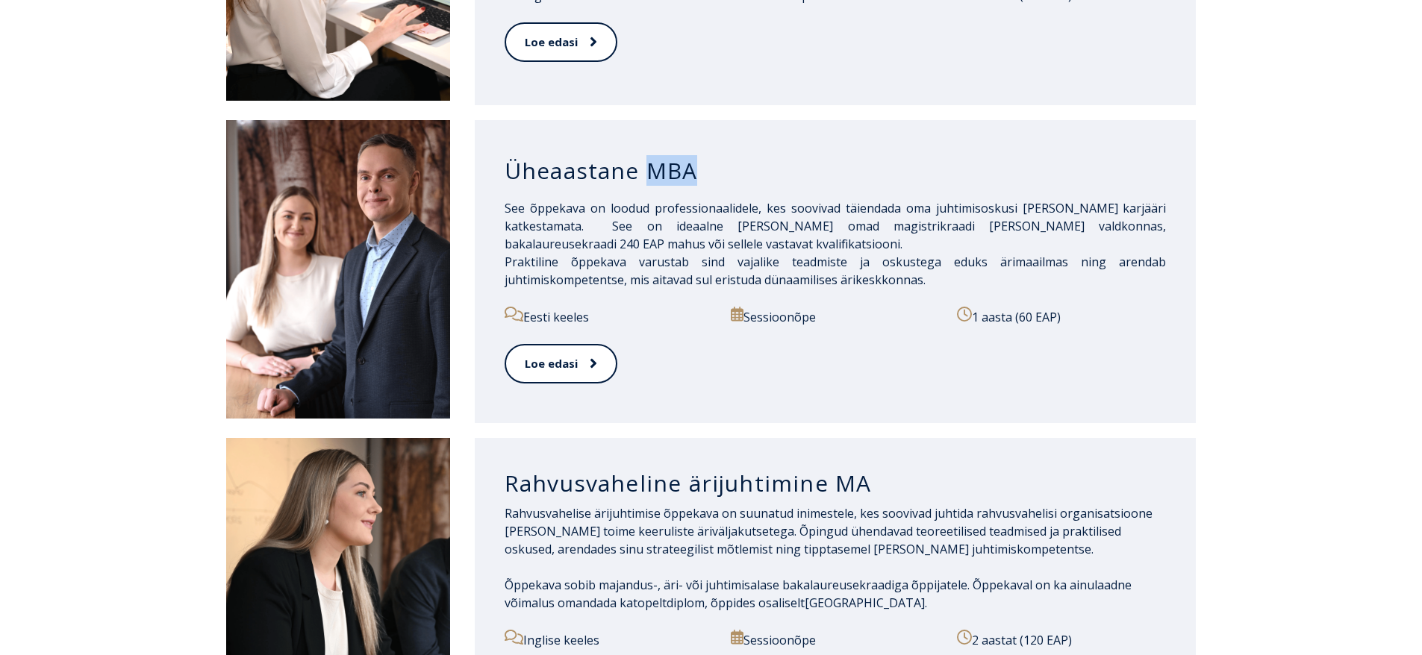
click at [501, 244] on div "Üheaastane MBA See õppekava on loodud professionaalidele, kes soovivad täiendad…" at bounding box center [836, 271] width 722 height 303
drag, startPoint x: 505, startPoint y: 243, endPoint x: 1007, endPoint y: 264, distance: 502.1
click at [1007, 264] on p "See õppekava on loodud professionaalidele, kes soovivad täiendada oma juhtimiso…" at bounding box center [836, 244] width 662 height 90
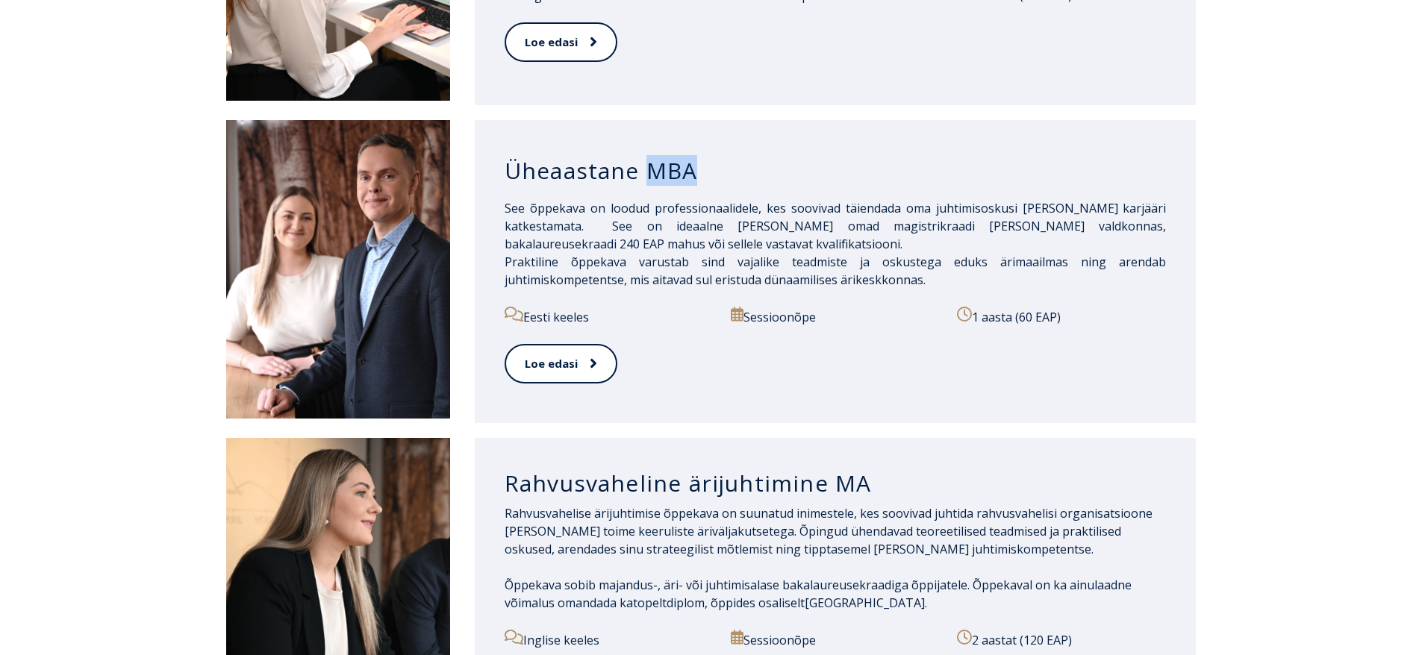
drag, startPoint x: 974, startPoint y: 264, endPoint x: 481, endPoint y: 247, distance: 493.0
click at [481, 247] on div "Üheaastane MBA See õppekava on loodud professionaalidele, kes soovivad täiendad…" at bounding box center [836, 271] width 722 height 303
click at [487, 246] on div "Üheaastane MBA See õppekava on loodud professionaalidele, kes soovivad täiendad…" at bounding box center [836, 271] width 722 height 303
drag, startPoint x: 507, startPoint y: 246, endPoint x: 981, endPoint y: 259, distance: 474.2
click at [981, 259] on p "See õppekava on loodud professionaalidele, kes soovivad täiendada oma juhtimiso…" at bounding box center [836, 244] width 662 height 90
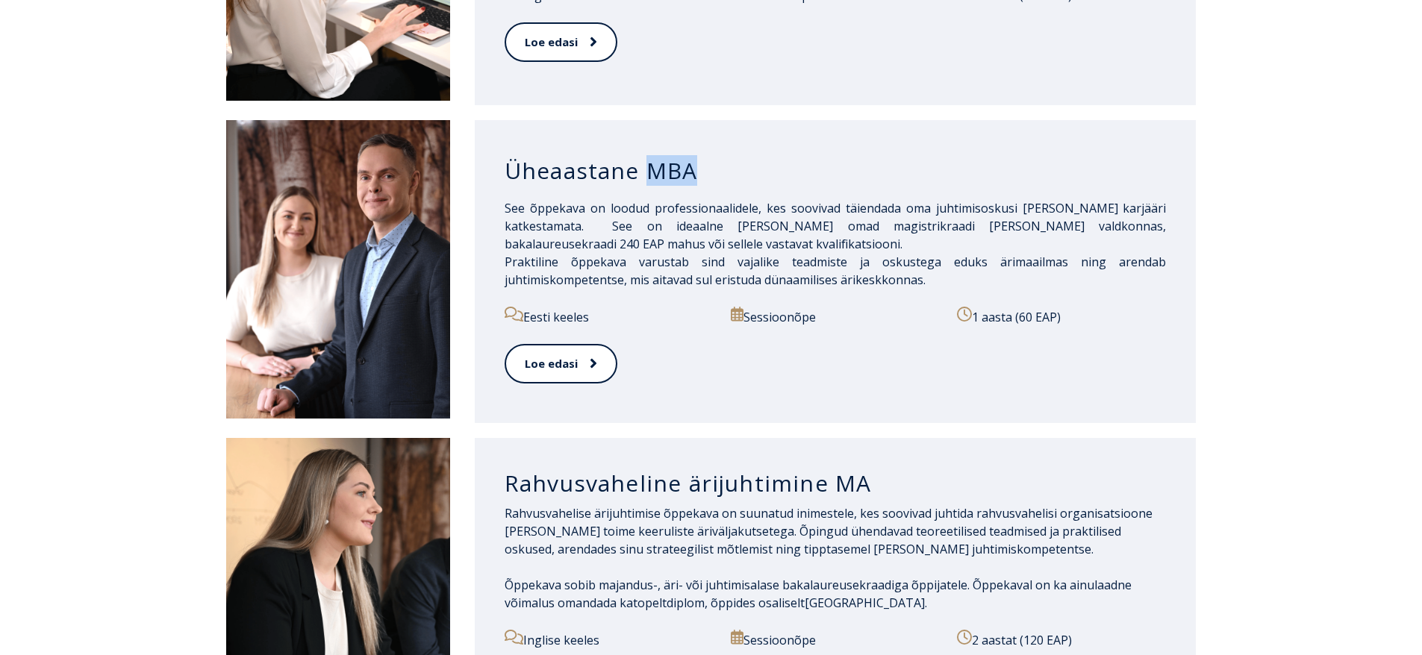
click at [981, 259] on p "See õppekava on loodud professionaalidele, kes soovivad täiendada oma juhtimiso…" at bounding box center [836, 244] width 662 height 90
drag, startPoint x: 961, startPoint y: 259, endPoint x: 486, endPoint y: 245, distance: 475.0
click at [487, 245] on div "Üheaastane MBA See õppekava on loodud professionaalidele, kes soovivad täiendad…" at bounding box center [836, 271] width 722 height 303
click at [486, 245] on div "Üheaastane MBA See õppekava on loodud professionaalidele, kes soovivad täiendad…" at bounding box center [836, 271] width 722 height 303
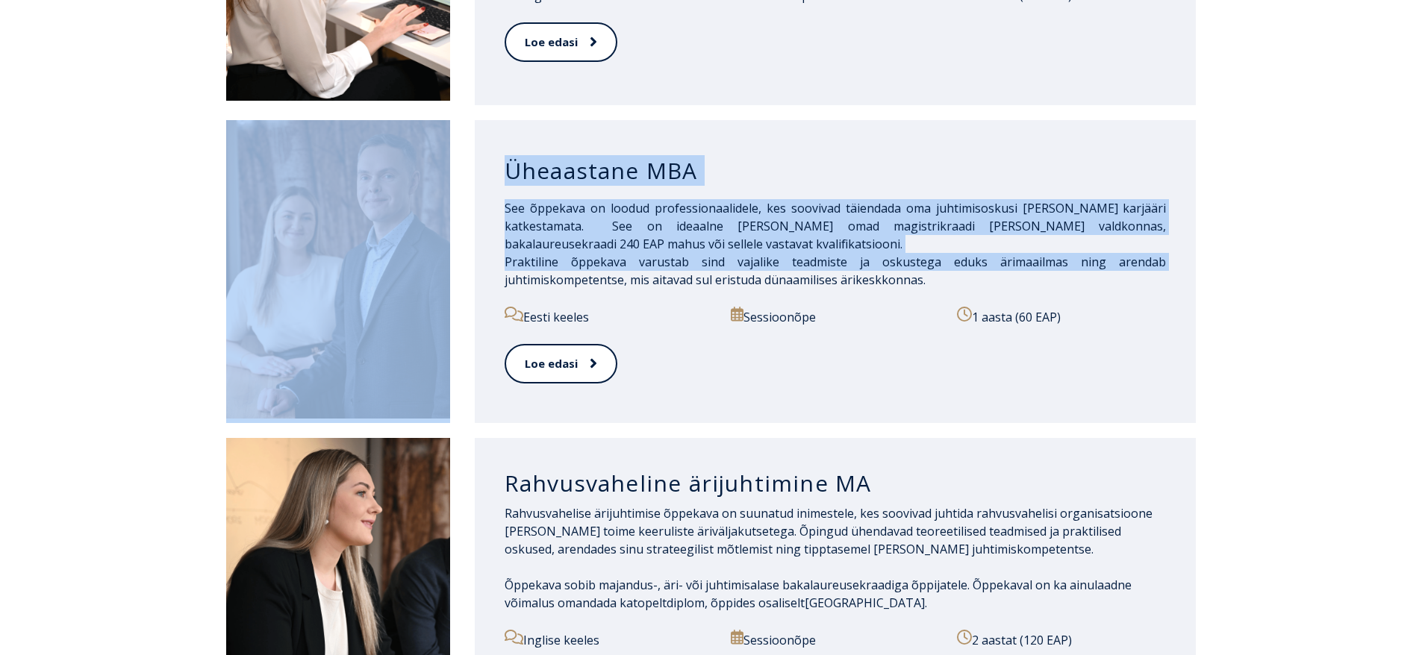
drag, startPoint x: 483, startPoint y: 258, endPoint x: 431, endPoint y: 261, distance: 52.3
click at [431, 261] on div "Üheaastane MBA See õppekava on loodud professionaalidele, kes soovivad täiendad…" at bounding box center [711, 271] width 971 height 303
click at [502, 255] on div "Üheaastane MBA See õppekava on loodud professionaalidele, kes soovivad täiendad…" at bounding box center [836, 271] width 722 height 303
drag, startPoint x: 969, startPoint y: 264, endPoint x: 491, endPoint y: 247, distance: 478.1
click at [491, 247] on div "Üheaastane MBA See õppekava on loodud professionaalidele, kes soovivad täiendad…" at bounding box center [836, 271] width 722 height 303
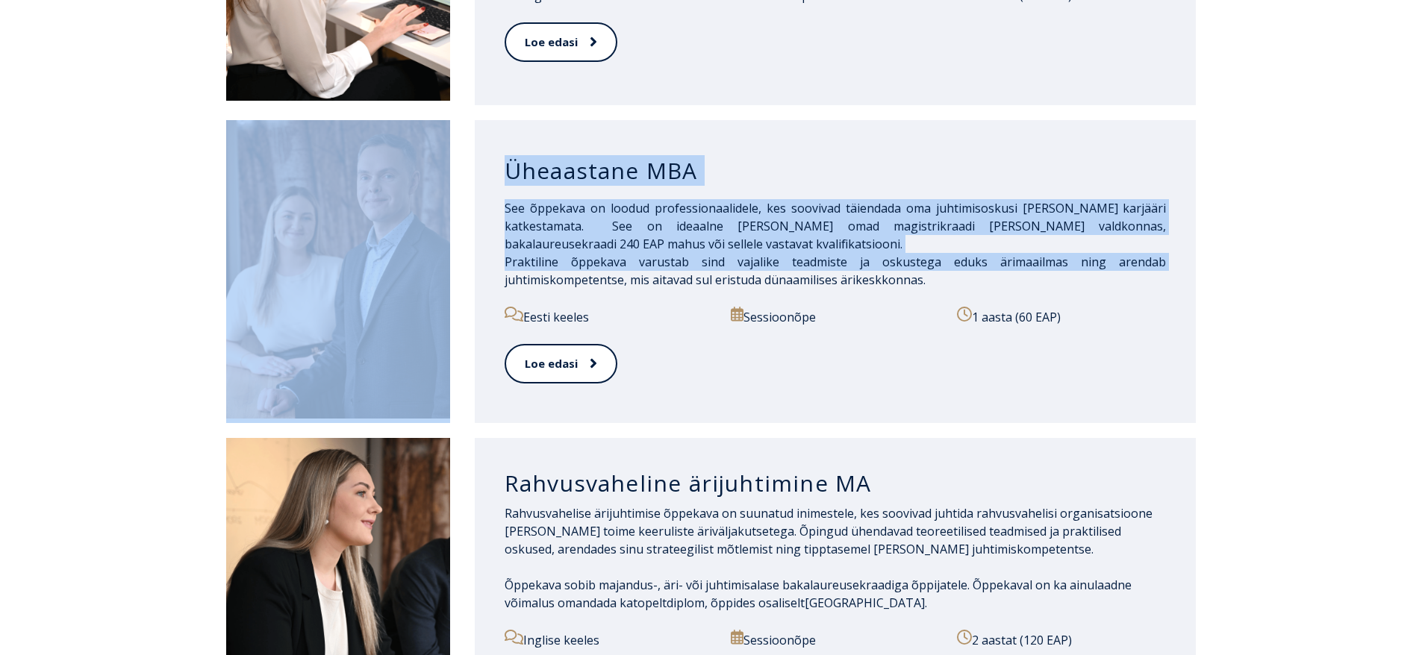
click at [491, 247] on div "Üheaastane MBA See õppekava on loodud professionaalidele, kes soovivad täiendad…" at bounding box center [836, 271] width 722 height 303
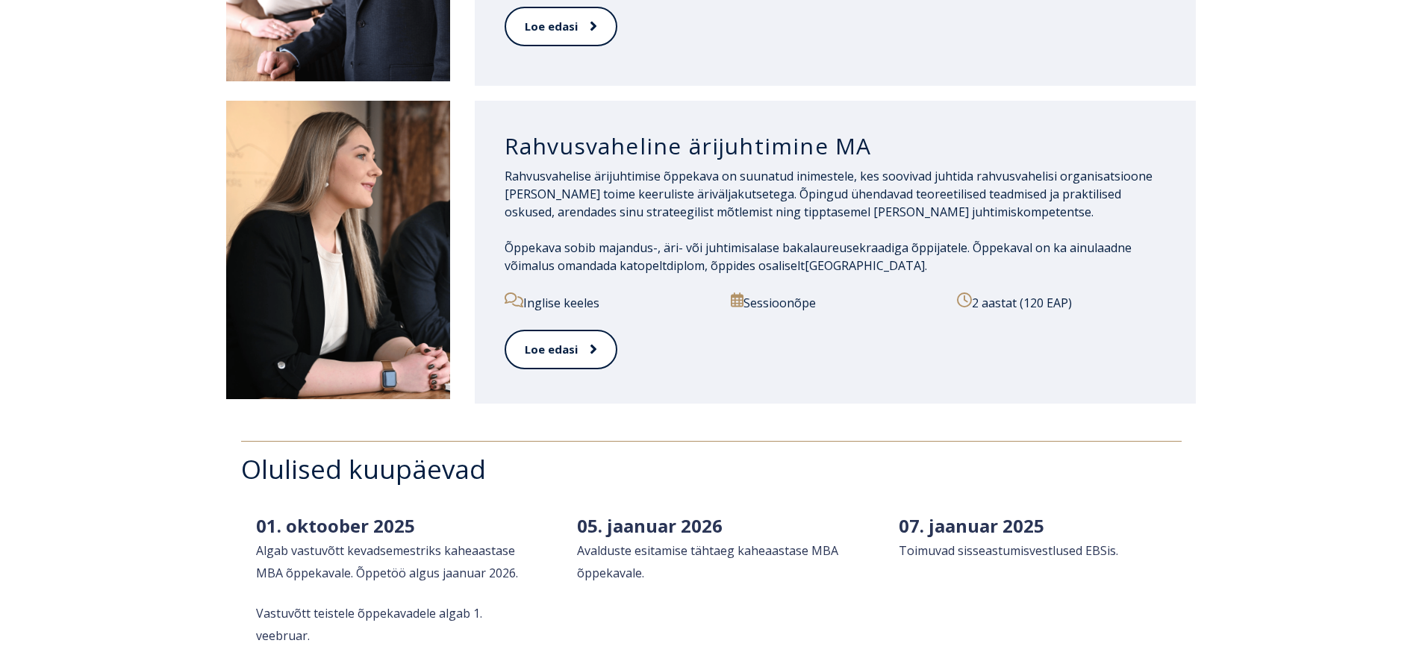
scroll to position [1717, 0]
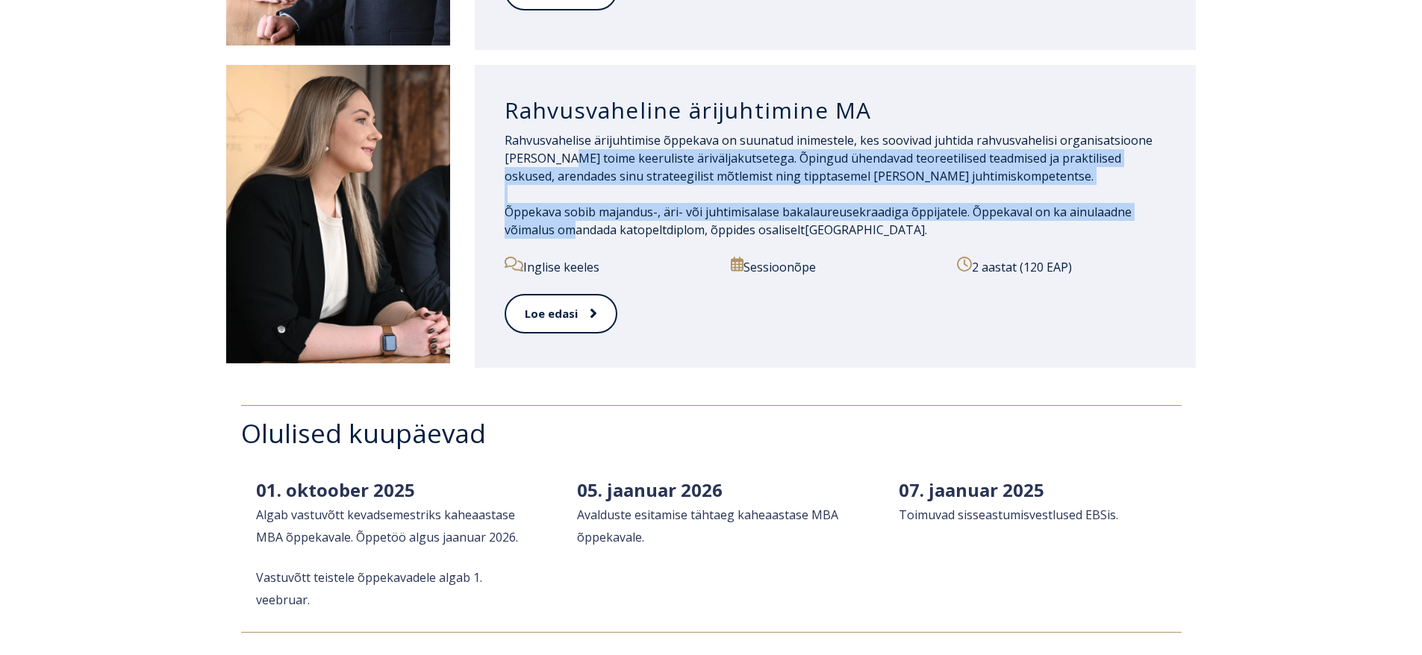
drag, startPoint x: 573, startPoint y: 237, endPoint x: 538, endPoint y: 149, distance: 95.1
click at [538, 149] on div "Rahvusvahelise ärijuhtimise õppekava on suunatud inimestele, kes soovivad juhti…" at bounding box center [836, 193] width 662 height 125
click at [538, 156] on span "Rahvusvahelise ärijuhtimise õppekava on suunatud inimestele, kes soovivad juhti…" at bounding box center [829, 158] width 648 height 52
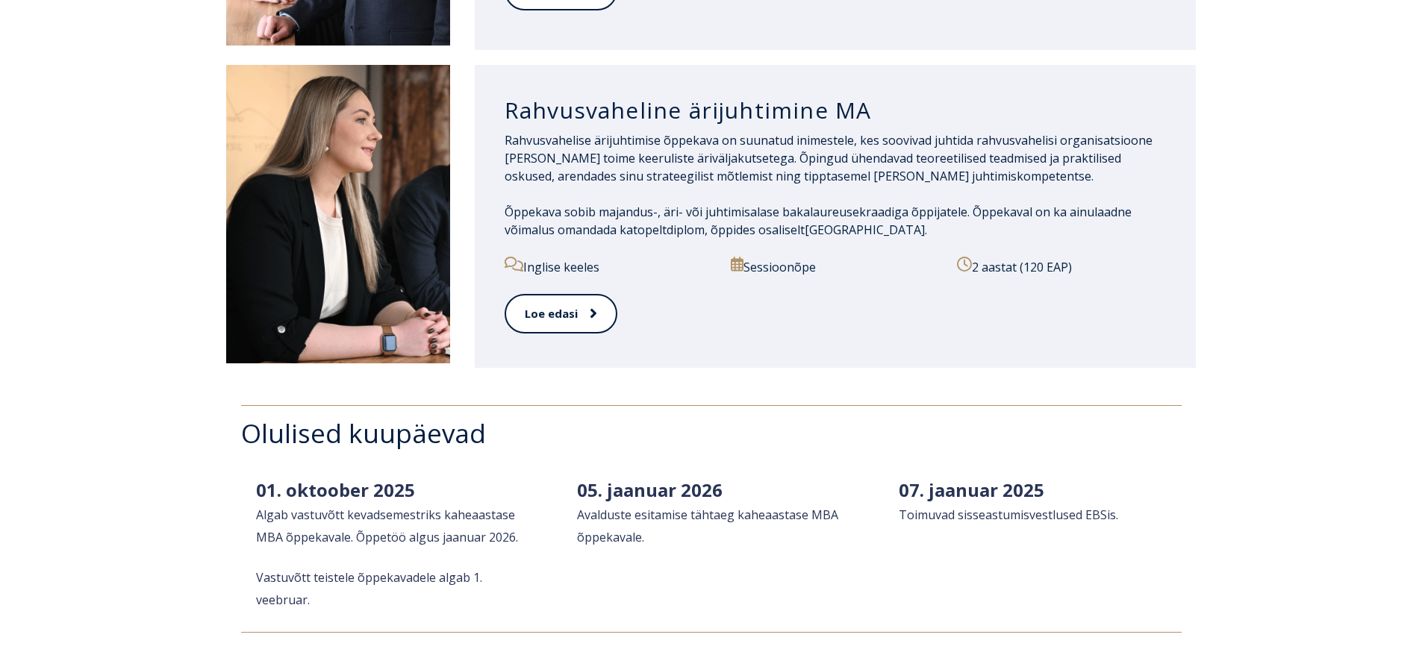
click at [693, 383] on div "Olulised kuupäevad [DATE] Algab vastuvõtt kevadsemestriks kaheaastase MBA õppek…" at bounding box center [711, 520] width 1422 height 288
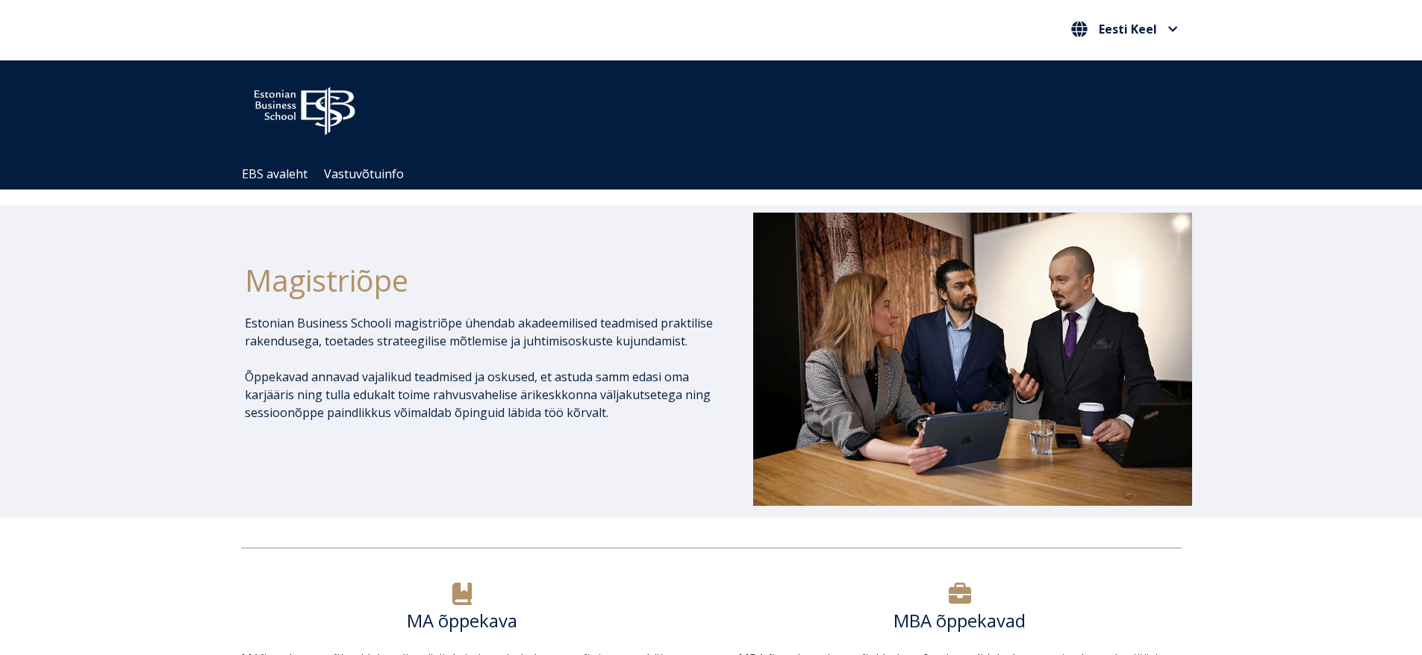
scroll to position [0, 0]
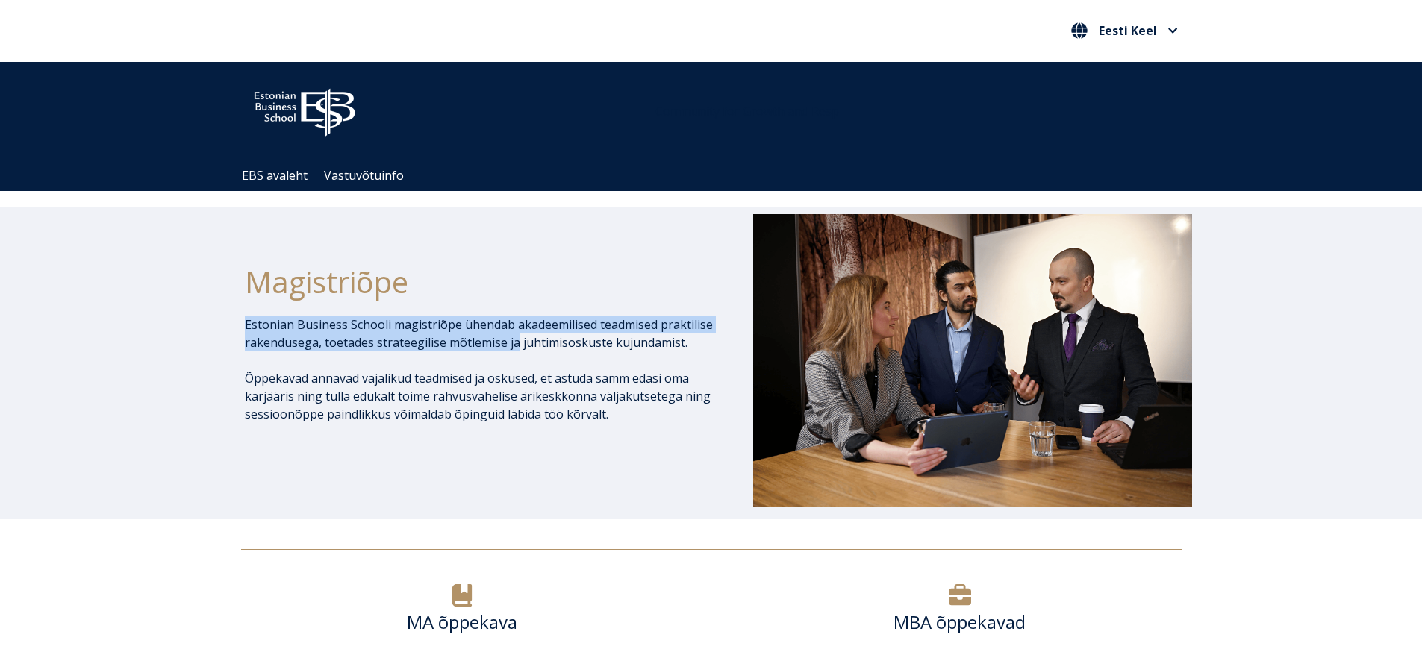
drag, startPoint x: 514, startPoint y: 337, endPoint x: 492, endPoint y: 258, distance: 83.0
click at [492, 256] on div "Magistriõpe Estonian Business Schooli magistriõpe ühendab akadeemilised teadmis…" at bounding box center [479, 362] width 469 height 297
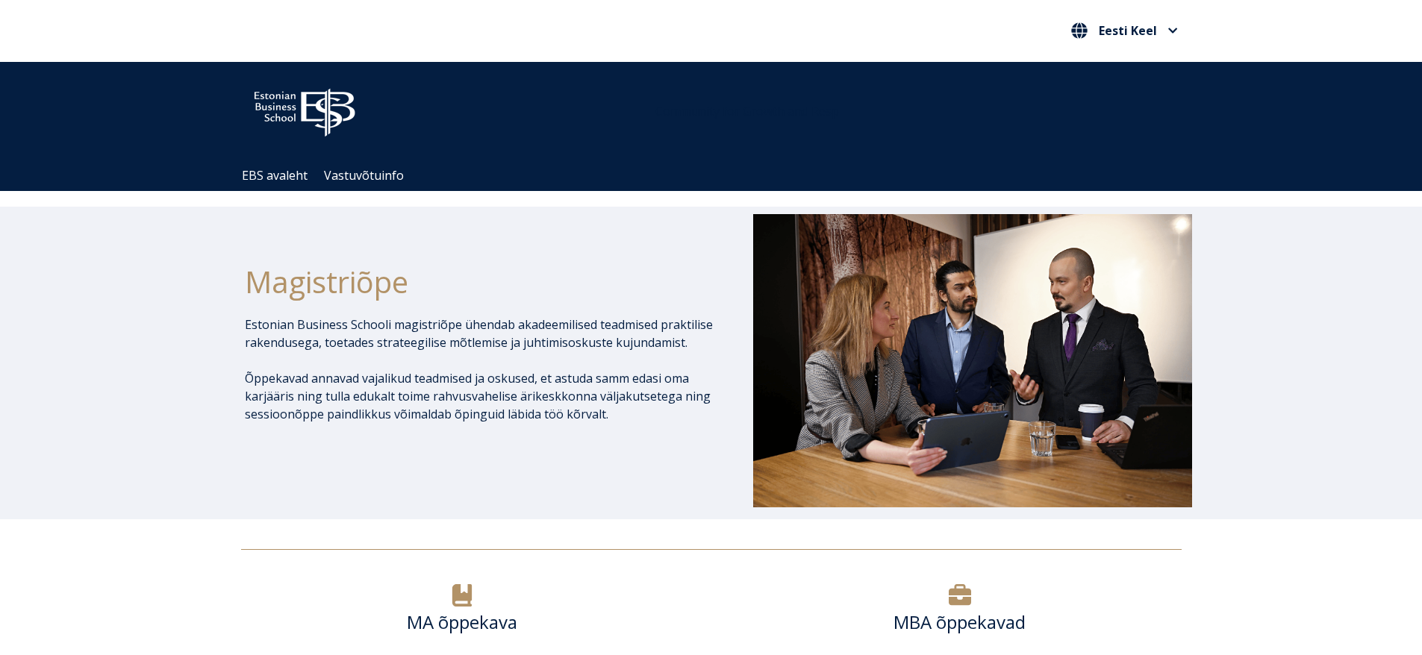
click at [536, 343] on p "Estonian Business Schooli magistriõpe ühendab akadeemilised teadmised praktilis…" at bounding box center [479, 334] width 469 height 36
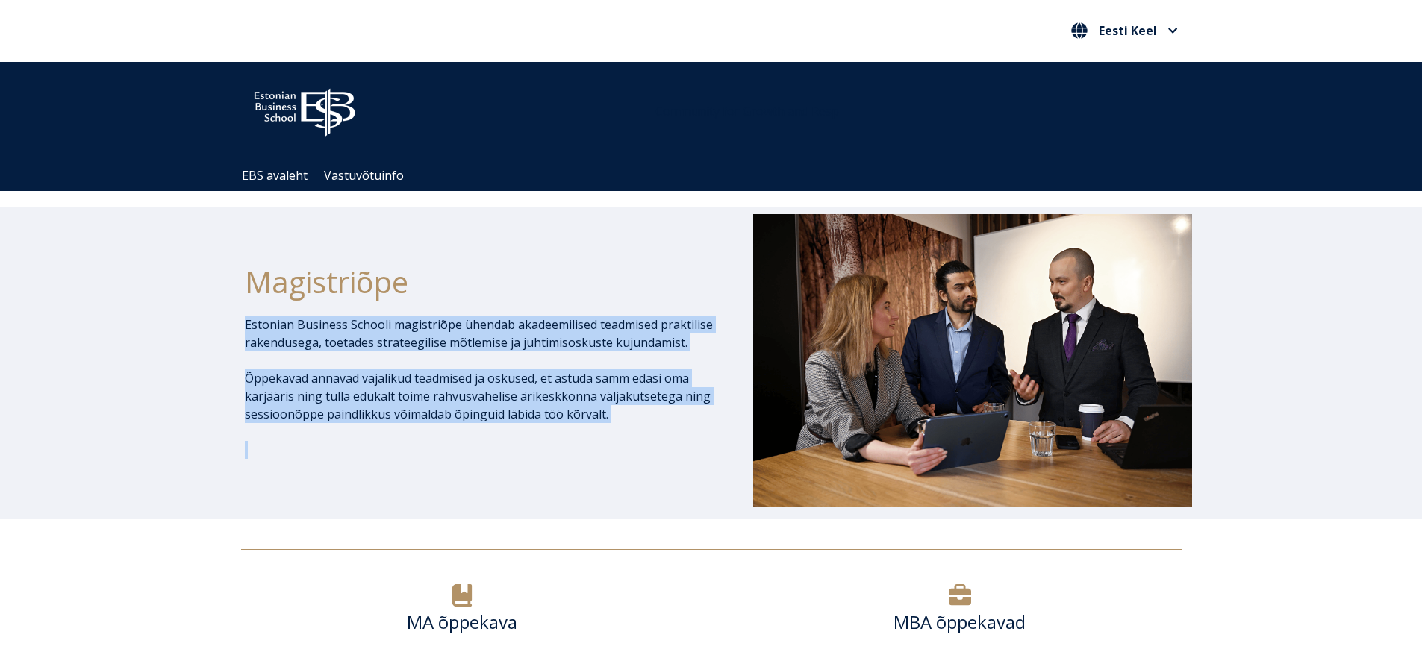
drag, startPoint x: 579, startPoint y: 441, endPoint x: 526, endPoint y: 311, distance: 140.3
click at [526, 311] on div "Magistriõpe Estonian Business Schooli magistriõpe ühendab akadeemilised teadmis…" at bounding box center [479, 362] width 469 height 297
click at [526, 311] on div "Magistriõpe" at bounding box center [479, 282] width 469 height 67
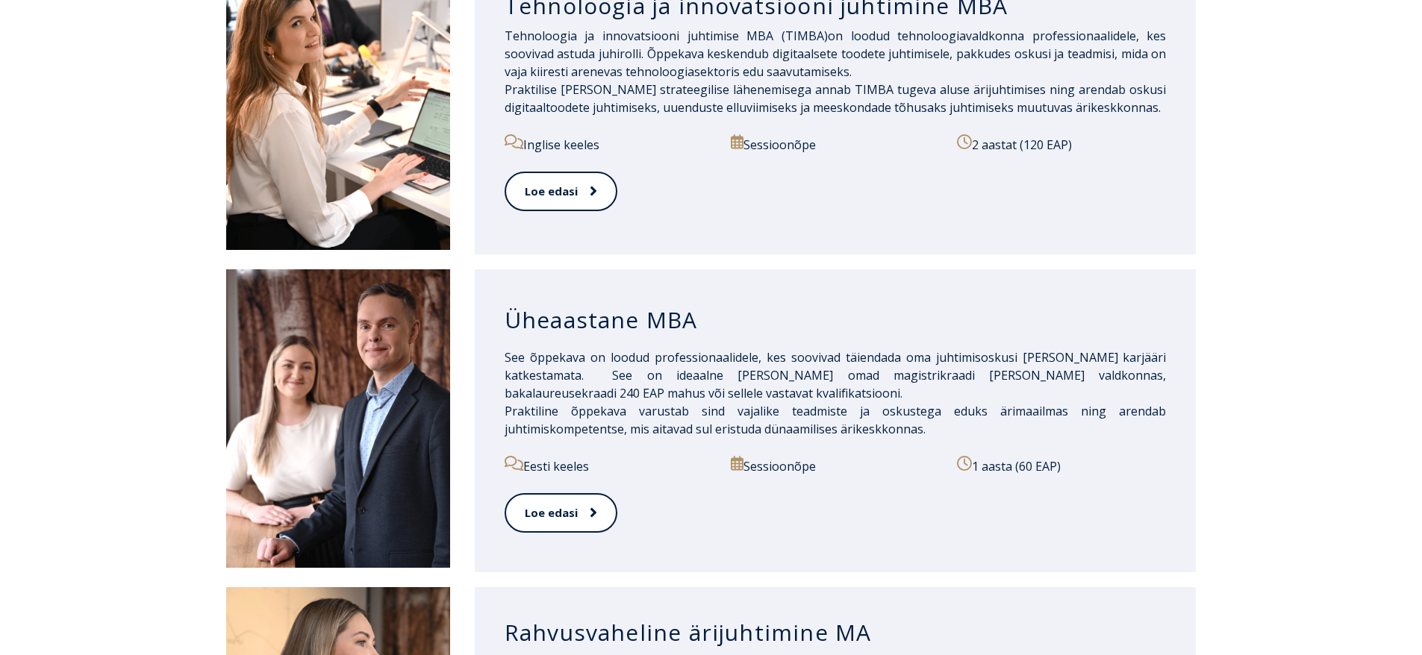
scroll to position [1120, 0]
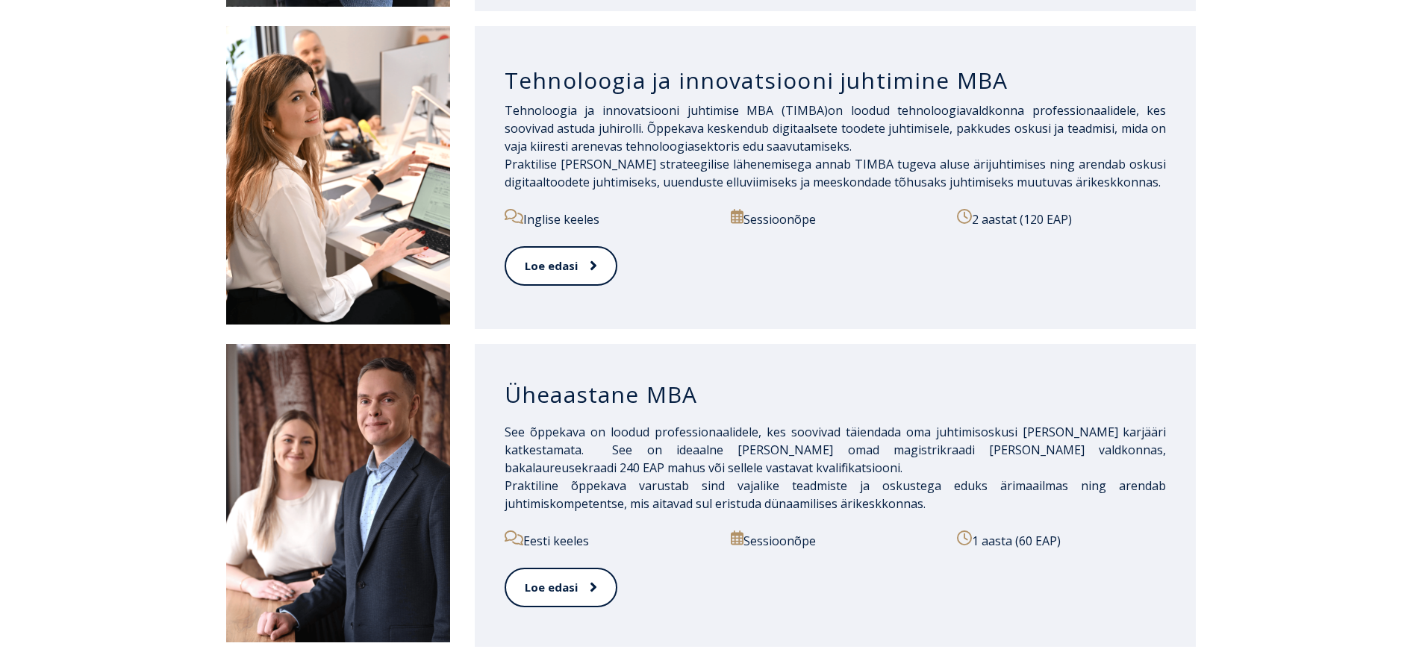
drag, startPoint x: 1271, startPoint y: 455, endPoint x: 1155, endPoint y: 496, distance: 122.8
click at [1155, 496] on div "Üheaastane MBA See õppekava on loodud professionaalidele, kes soovivad täiendad…" at bounding box center [711, 496] width 1422 height 318
drag, startPoint x: 1072, startPoint y: 576, endPoint x: 934, endPoint y: 180, distance: 419.8
click at [935, 176] on div "Community for Growth and Resp EBS avaleht Vastuvõtuinfo [GEOGRAPHIC_DATA] Eston…" at bounding box center [711, 441] width 1422 height 2999
click at [693, 496] on div "See õppekava on loodud professionaalidele, kes soovivad täiendada oma juhtimiso…" at bounding box center [836, 477] width 662 height 108
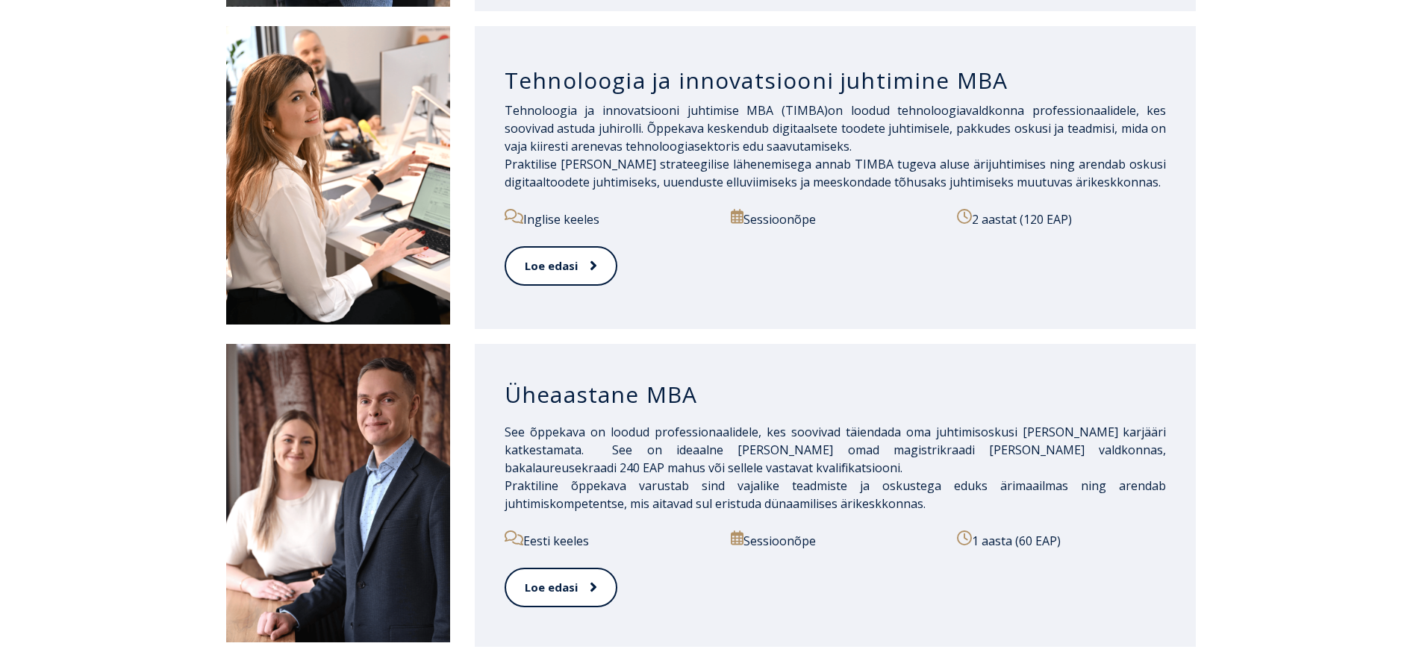
click at [664, 568] on div "Loe edasi" at bounding box center [836, 596] width 662 height 57
click at [570, 585] on link "Loe edasi" at bounding box center [560, 587] width 111 height 41
